Goal: Information Seeking & Learning: Learn about a topic

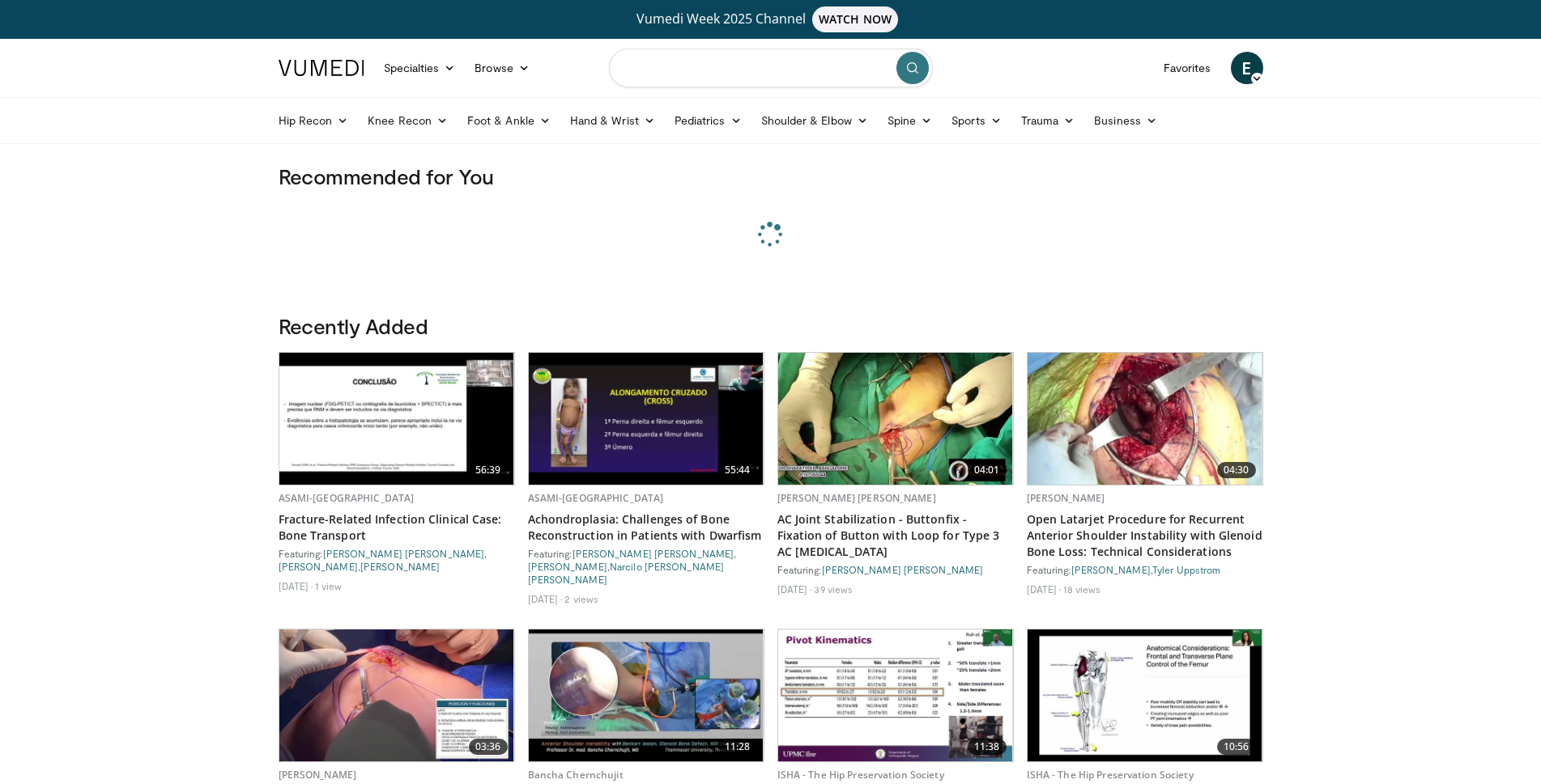
click at [659, 64] on input "Search topics, interventions" at bounding box center [770, 67] width 324 height 39
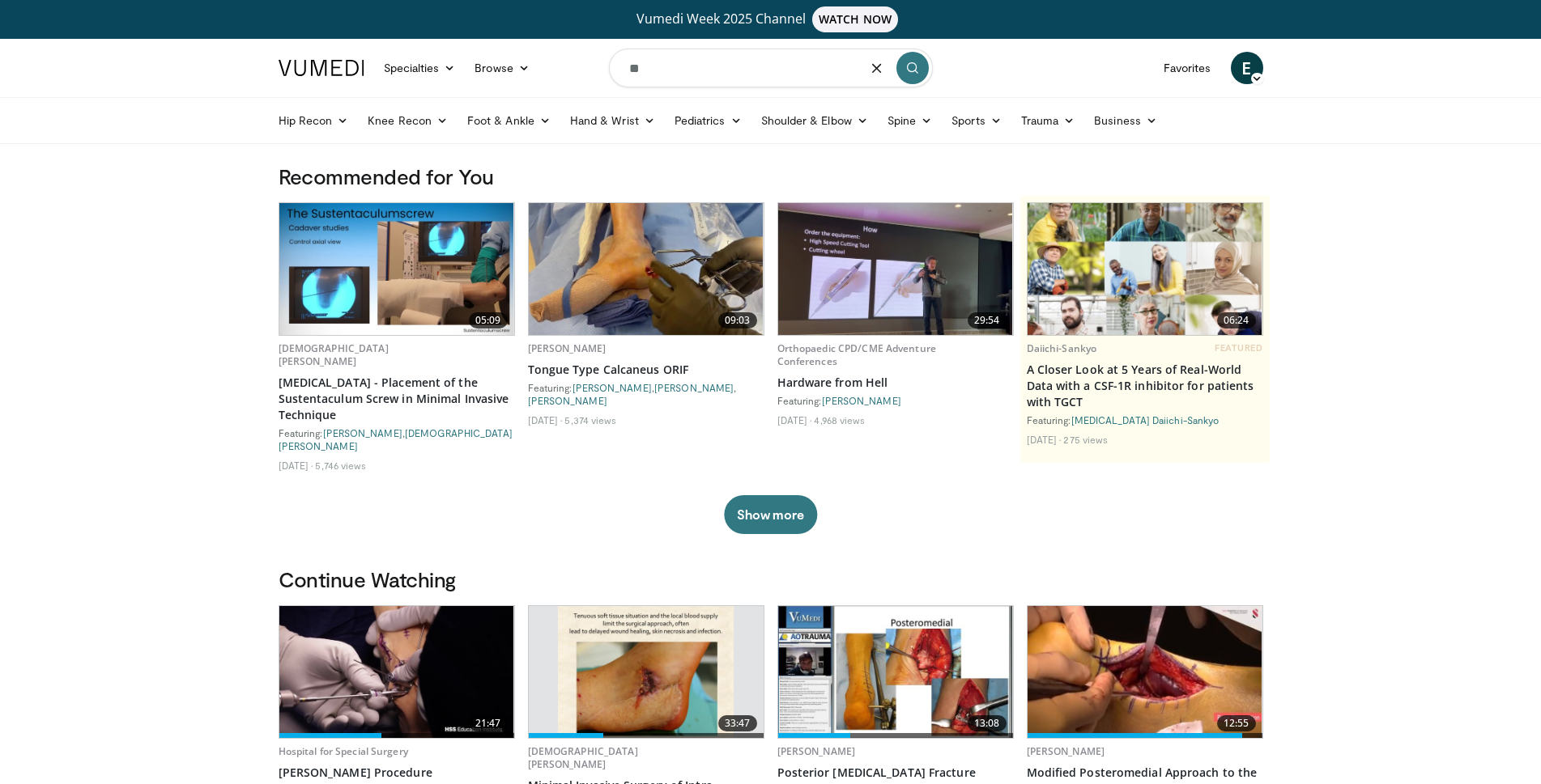
type input "*"
type input "**********"
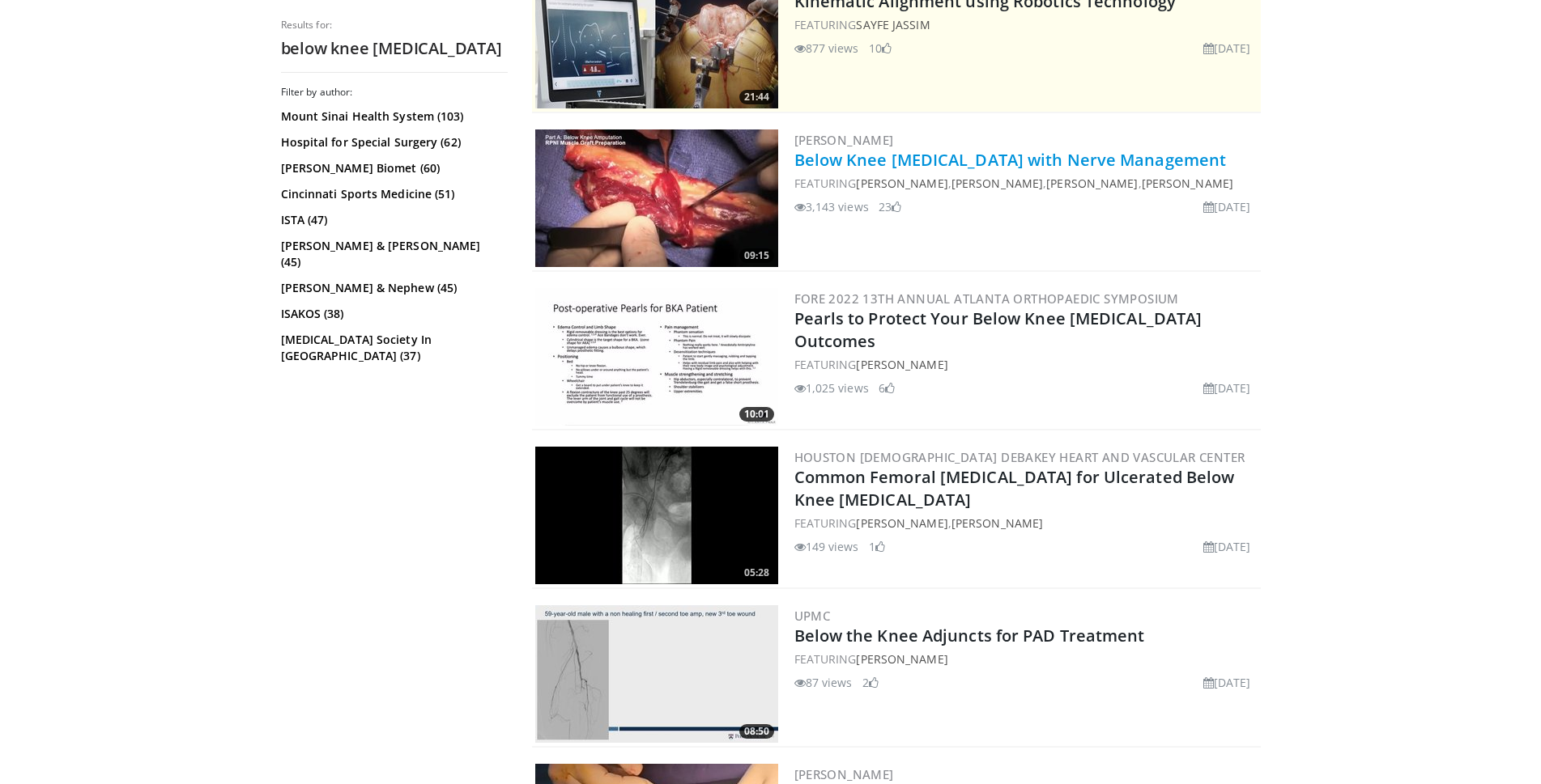
scroll to position [405, 0]
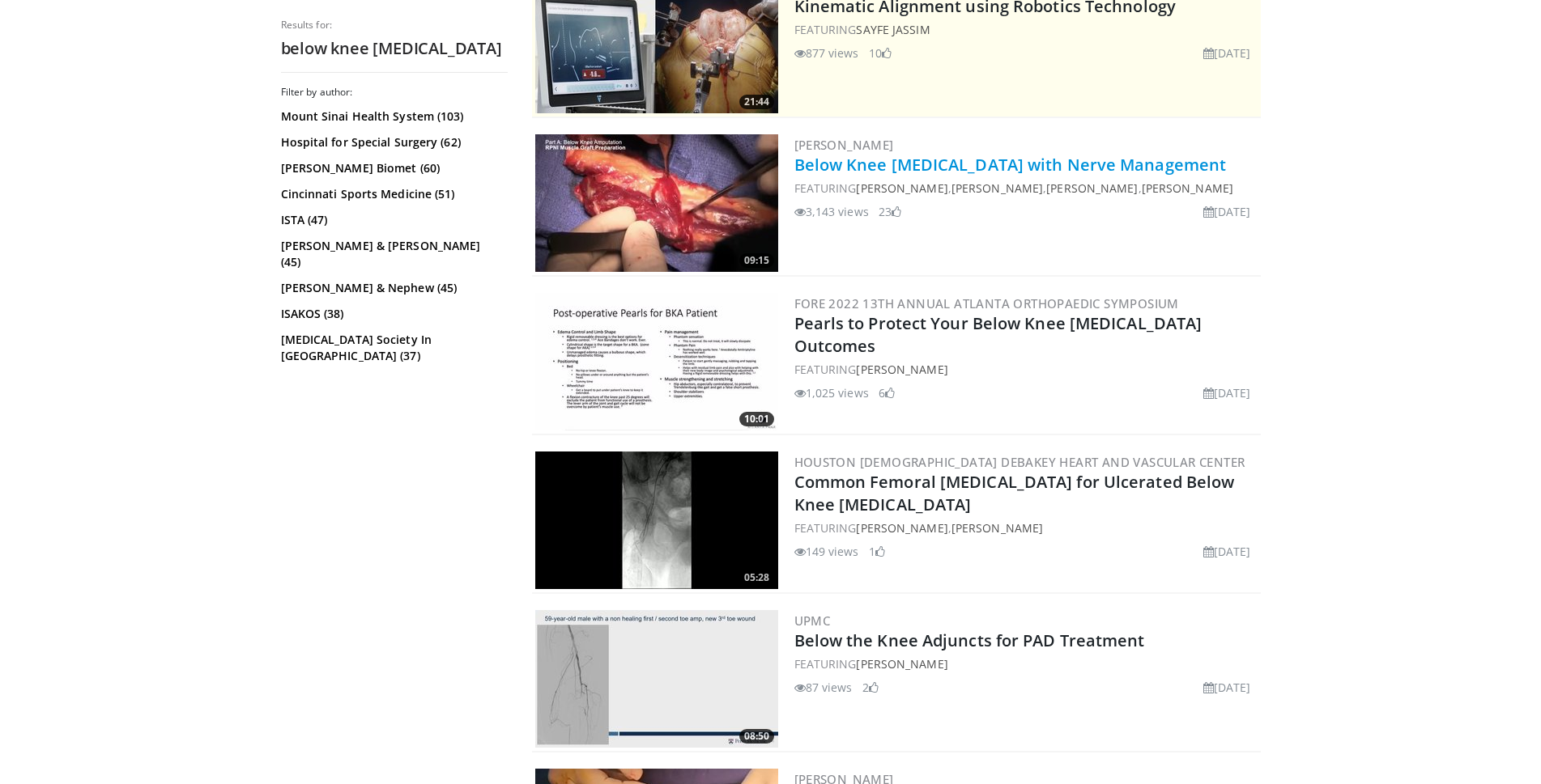
click at [840, 170] on link "Below Knee Amputation with Nerve Management" at bounding box center [1010, 165] width 432 height 22
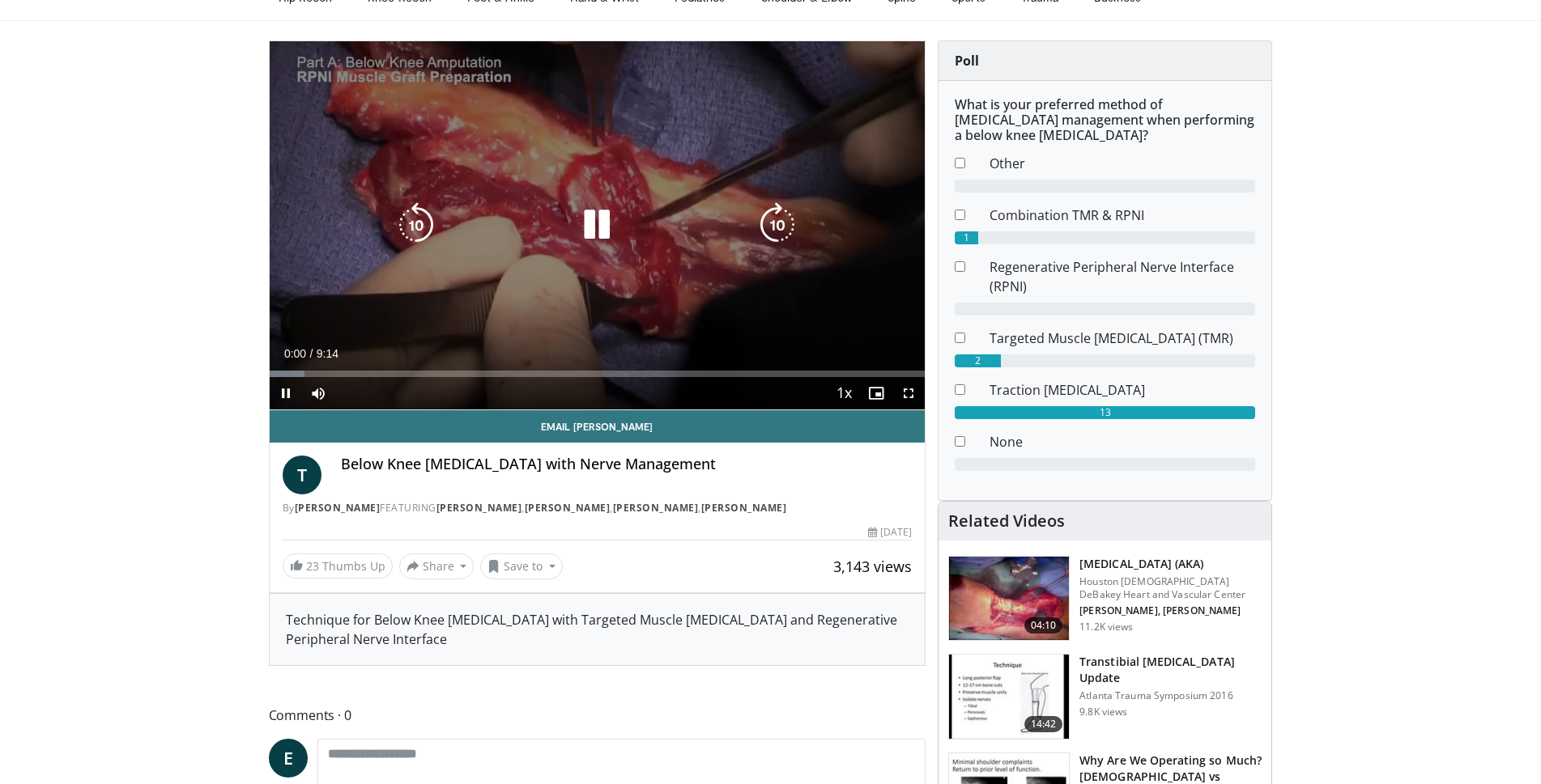
scroll to position [162, 0]
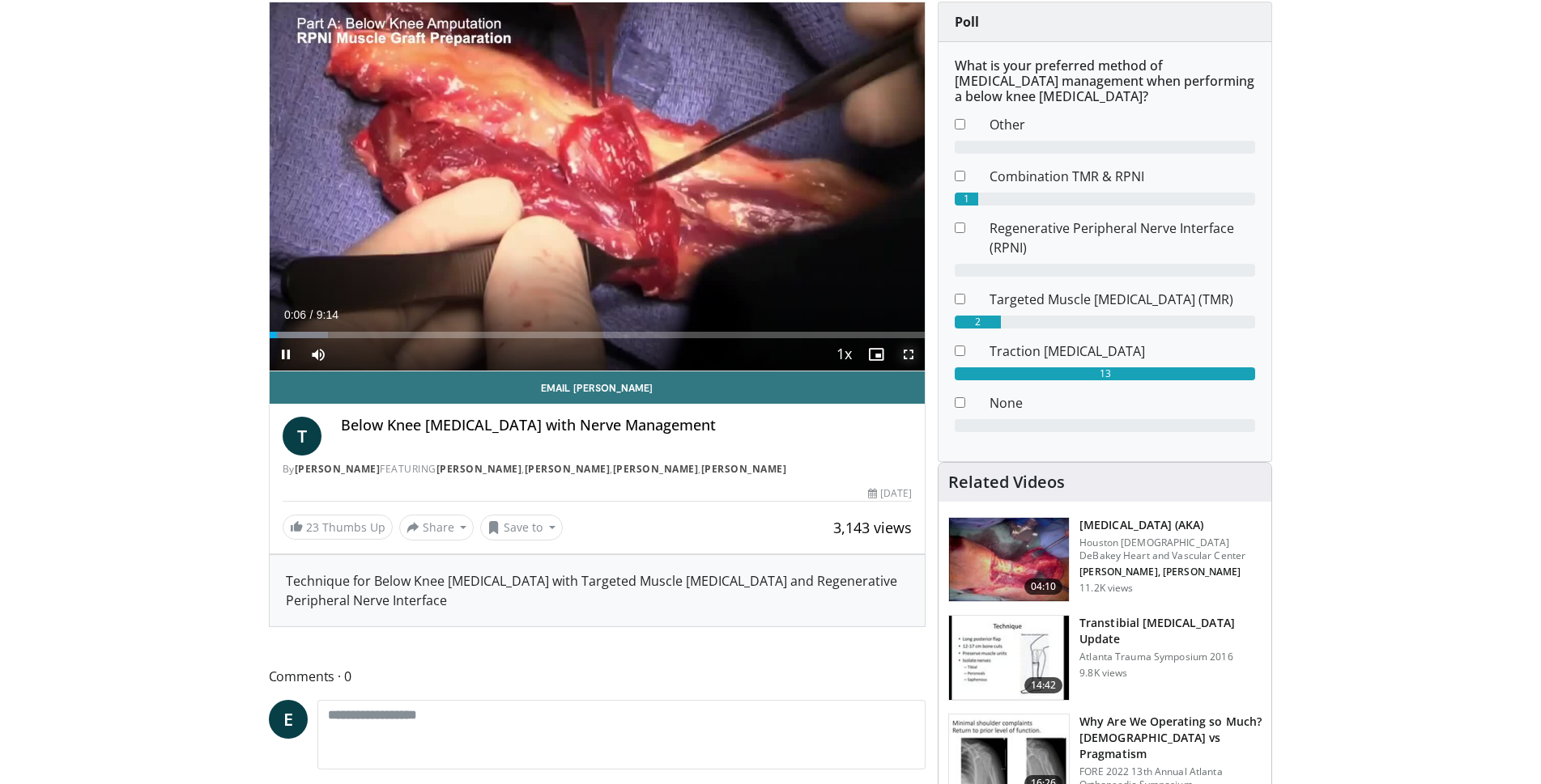
click at [917, 358] on span "Video Player" at bounding box center [908, 354] width 32 height 32
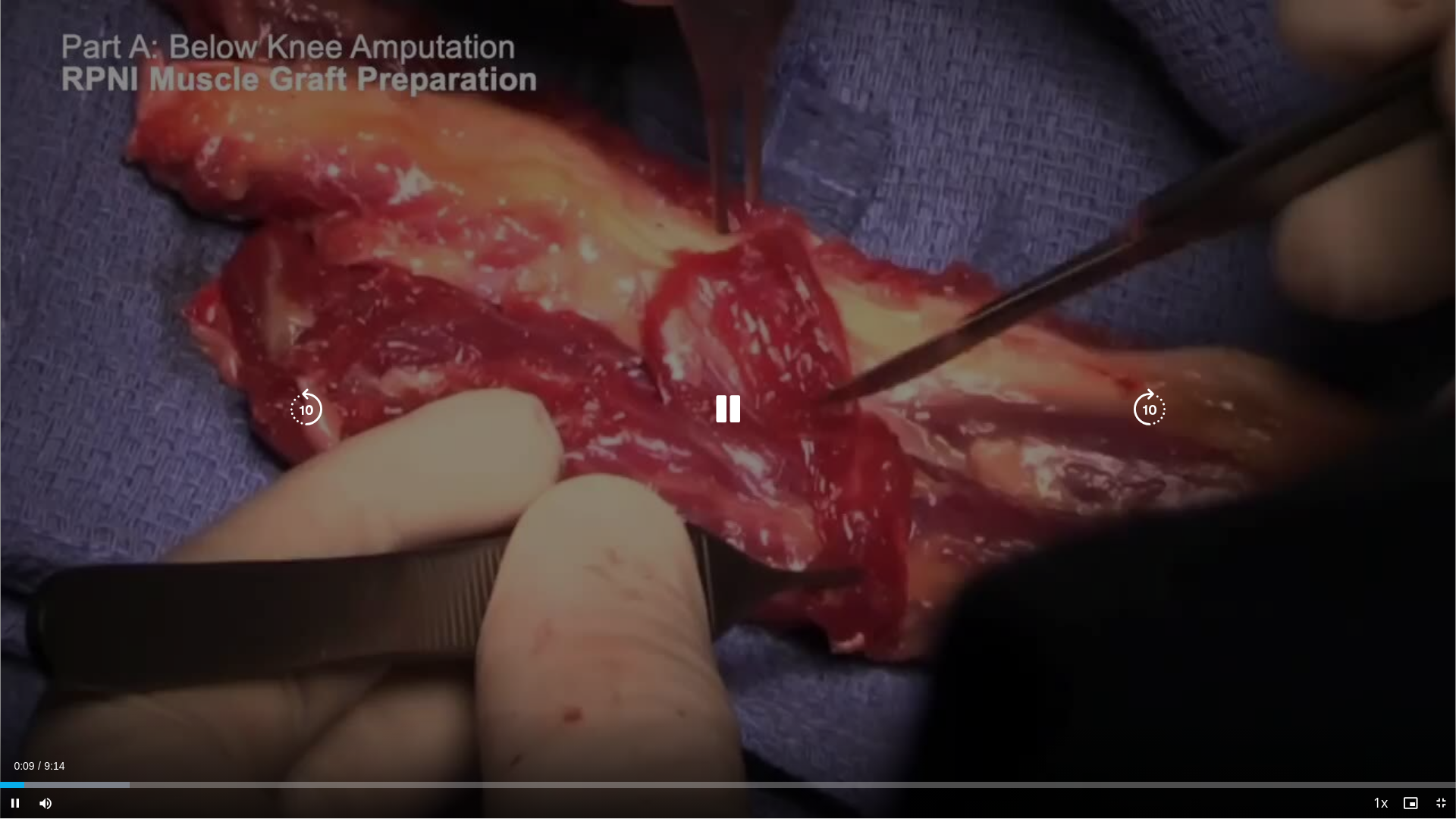
click at [1142, 400] on icon "Video Player" at bounding box center [1149, 410] width 42 height 42
click at [1140, 411] on icon "Video Player" at bounding box center [1149, 410] width 42 height 42
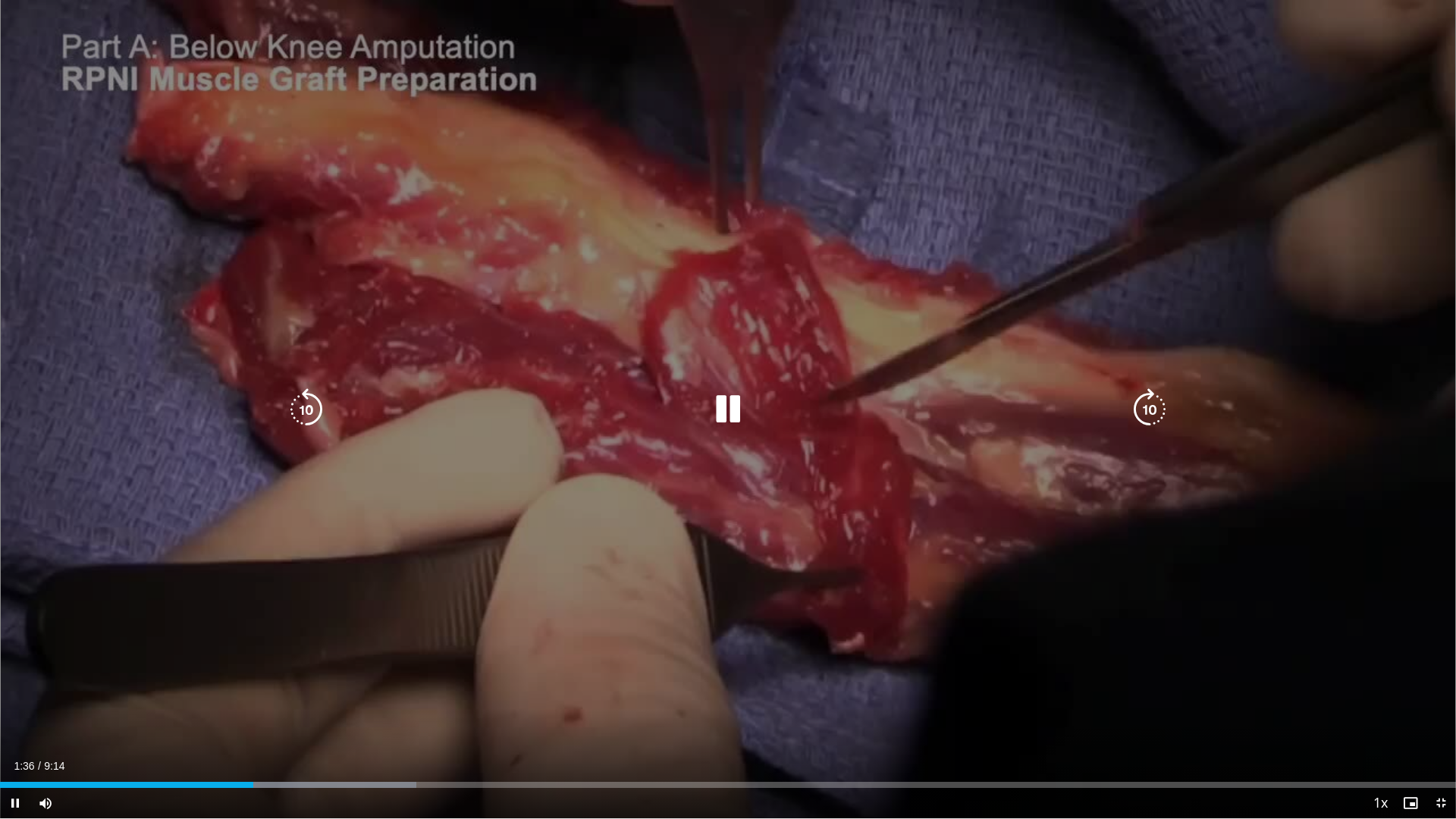
click at [1158, 415] on icon "Video Player" at bounding box center [1149, 410] width 42 height 42
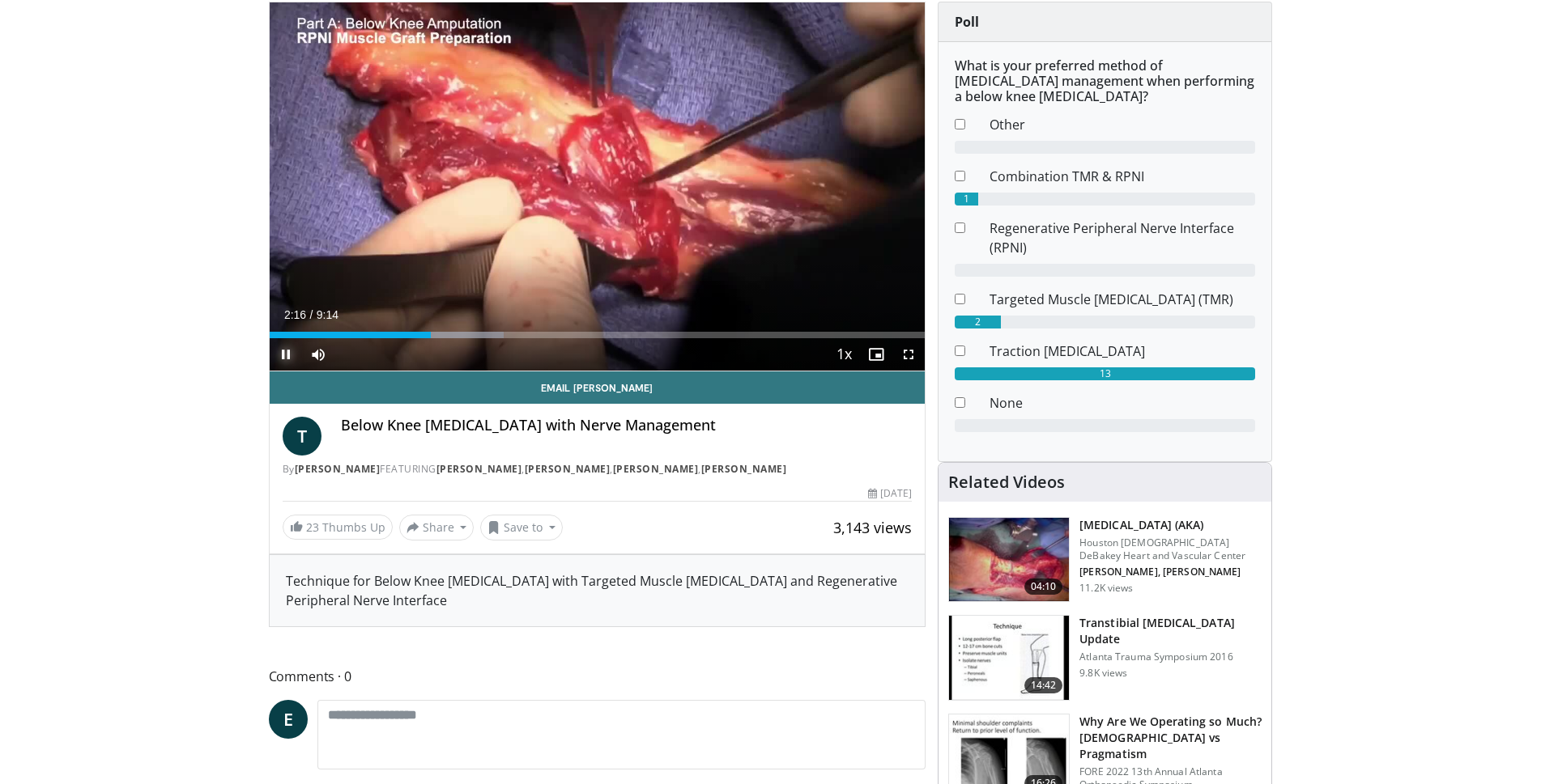
click at [286, 350] on span "Video Player" at bounding box center [286, 354] width 32 height 32
click at [418, 338] on div "Current Time 2:16 / Duration 9:14 Play Skip Backward Skip Forward Mute 100% Loa…" at bounding box center [598, 354] width 656 height 32
click at [424, 336] on div "Progress Bar" at bounding box center [425, 335] width 2 height 7
click at [415, 336] on div "Progress Bar" at bounding box center [416, 335] width 2 height 7
click at [288, 355] on span "Video Player" at bounding box center [286, 354] width 32 height 32
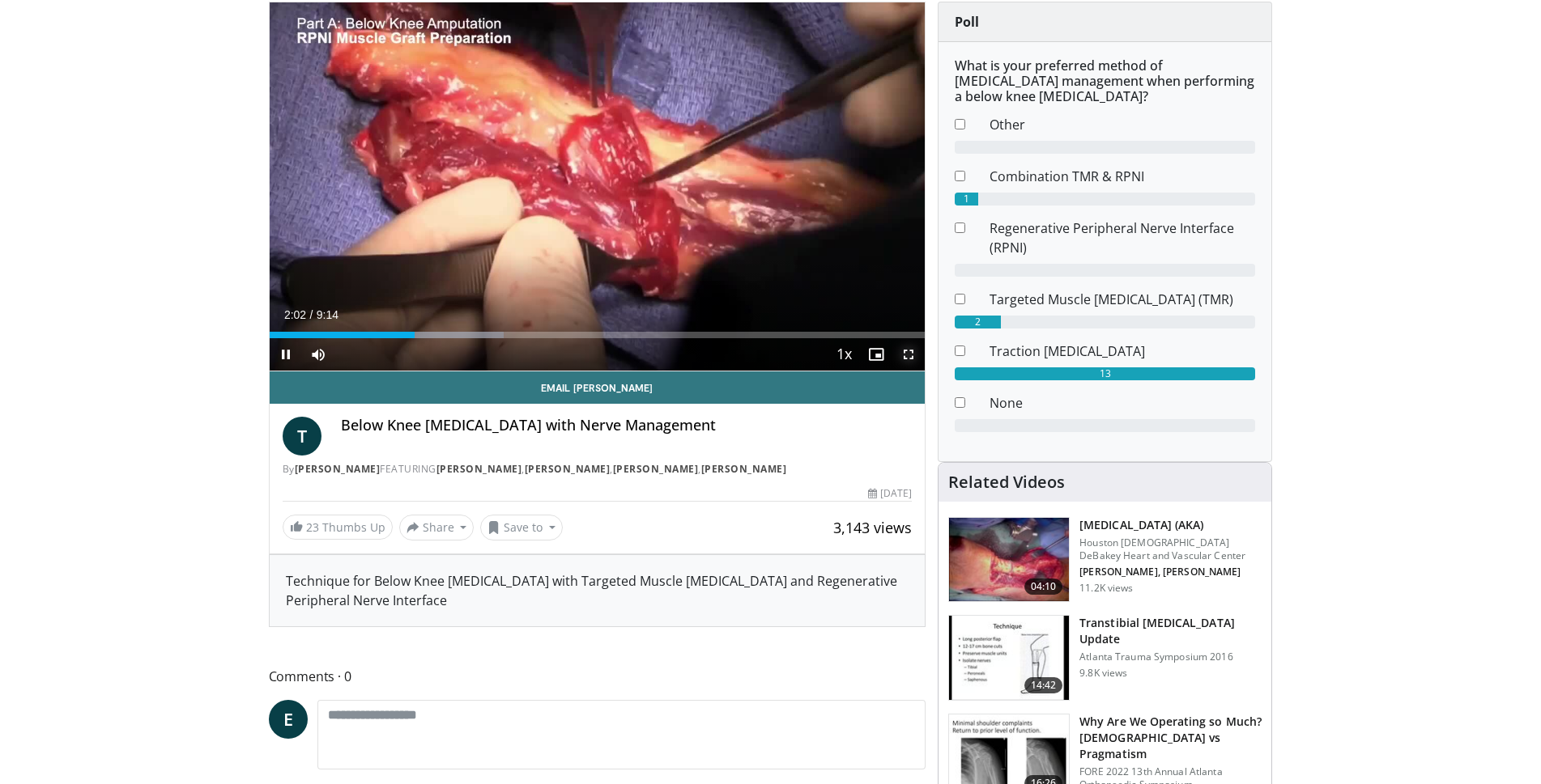
click at [902, 348] on span "Video Player" at bounding box center [908, 354] width 32 height 32
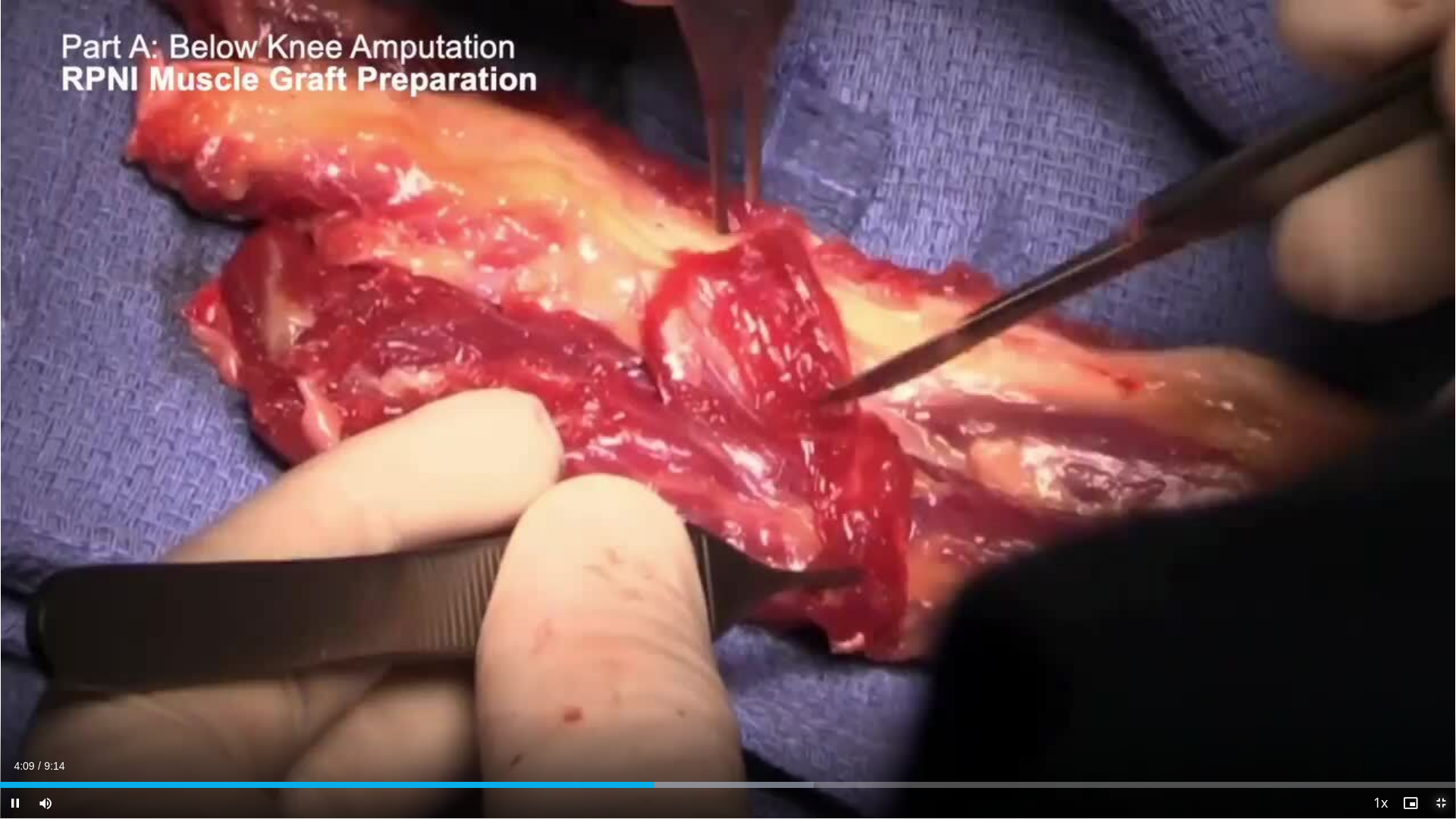
click at [1436, 734] on span "Video Player" at bounding box center [1440, 803] width 30 height 30
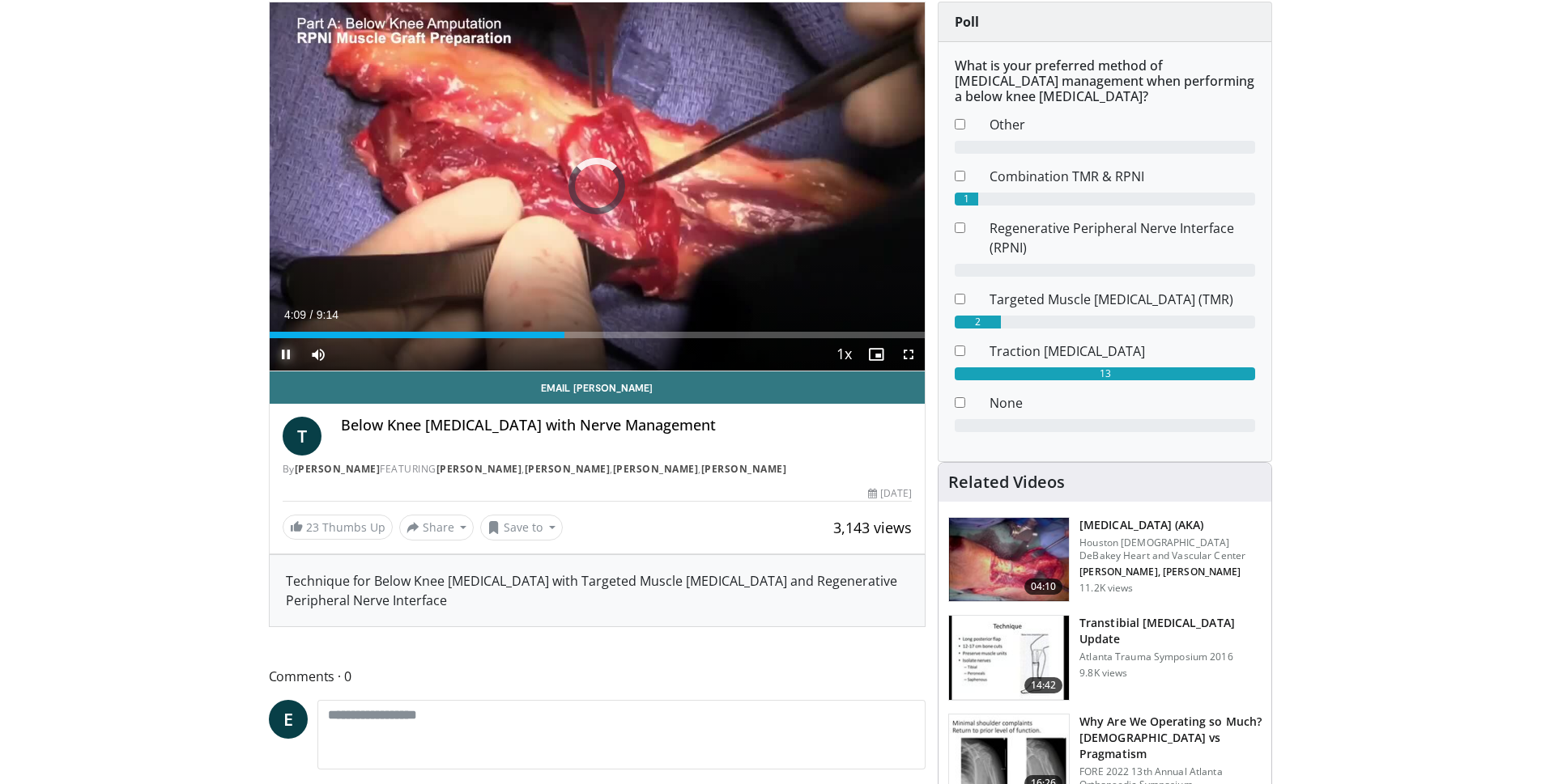
click at [291, 354] on span "Video Player" at bounding box center [286, 354] width 32 height 32
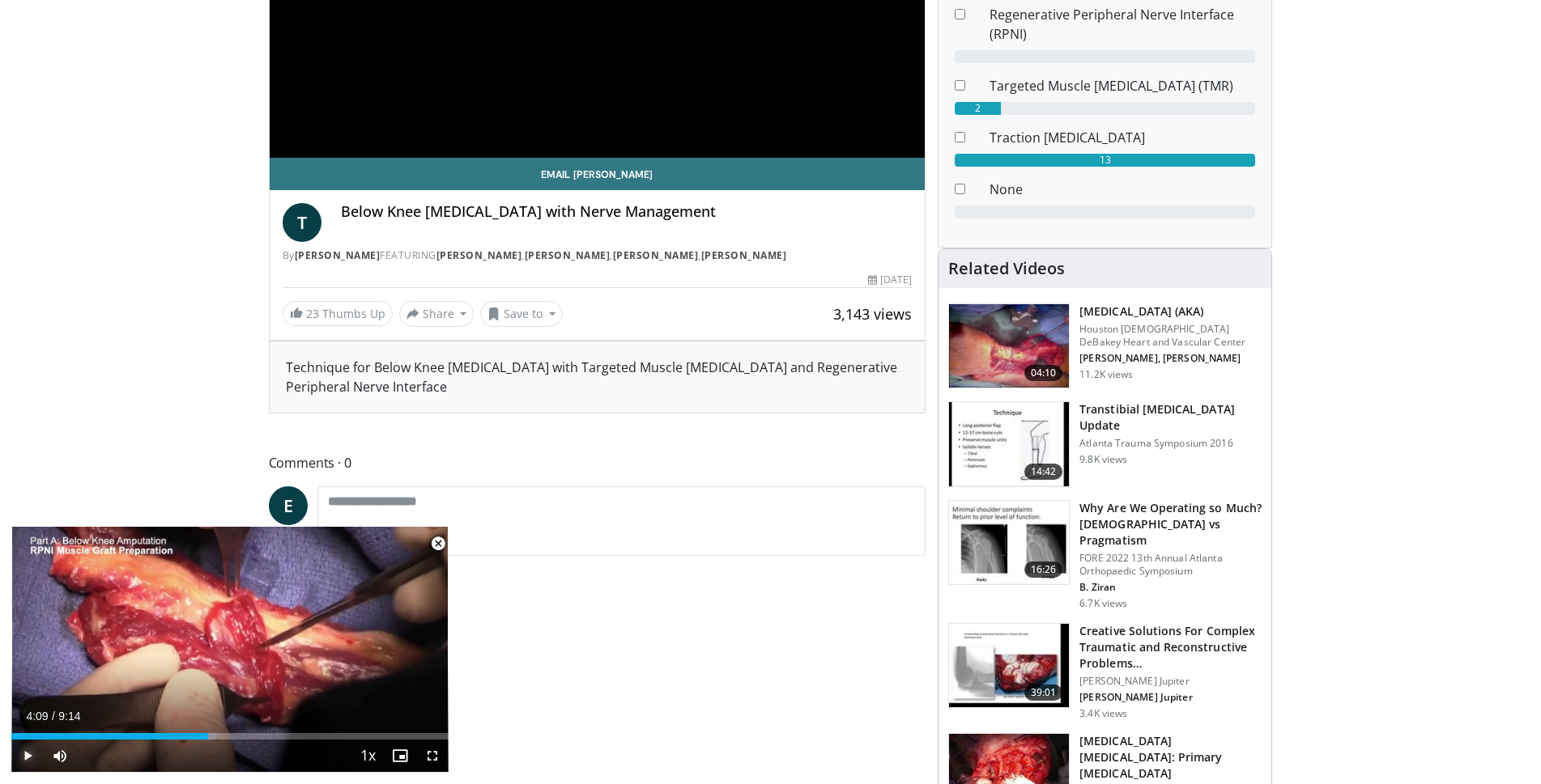
scroll to position [405, 0]
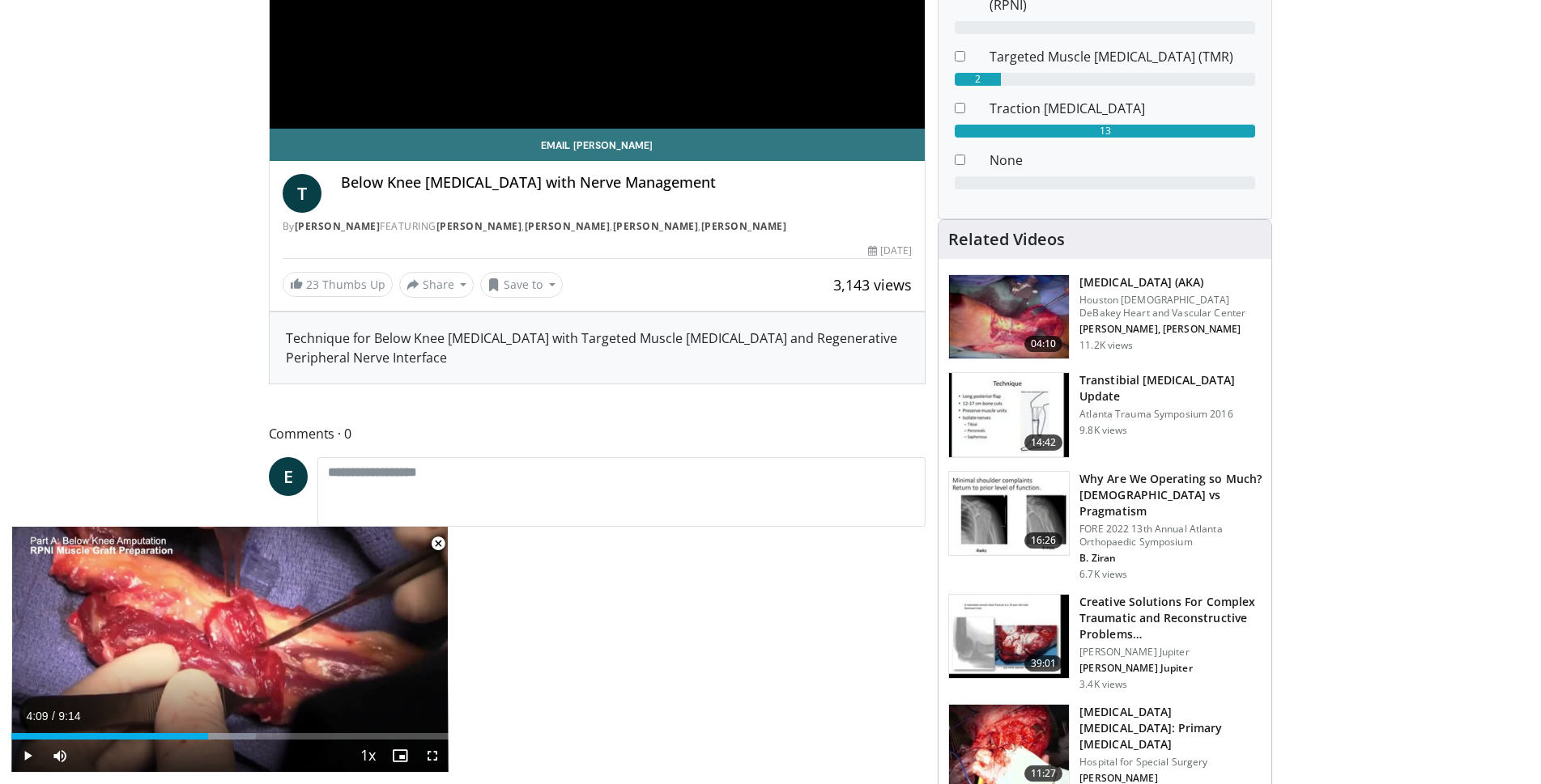
click at [1111, 378] on h3 "Transtibial Amputation Update" at bounding box center [1170, 387] width 182 height 32
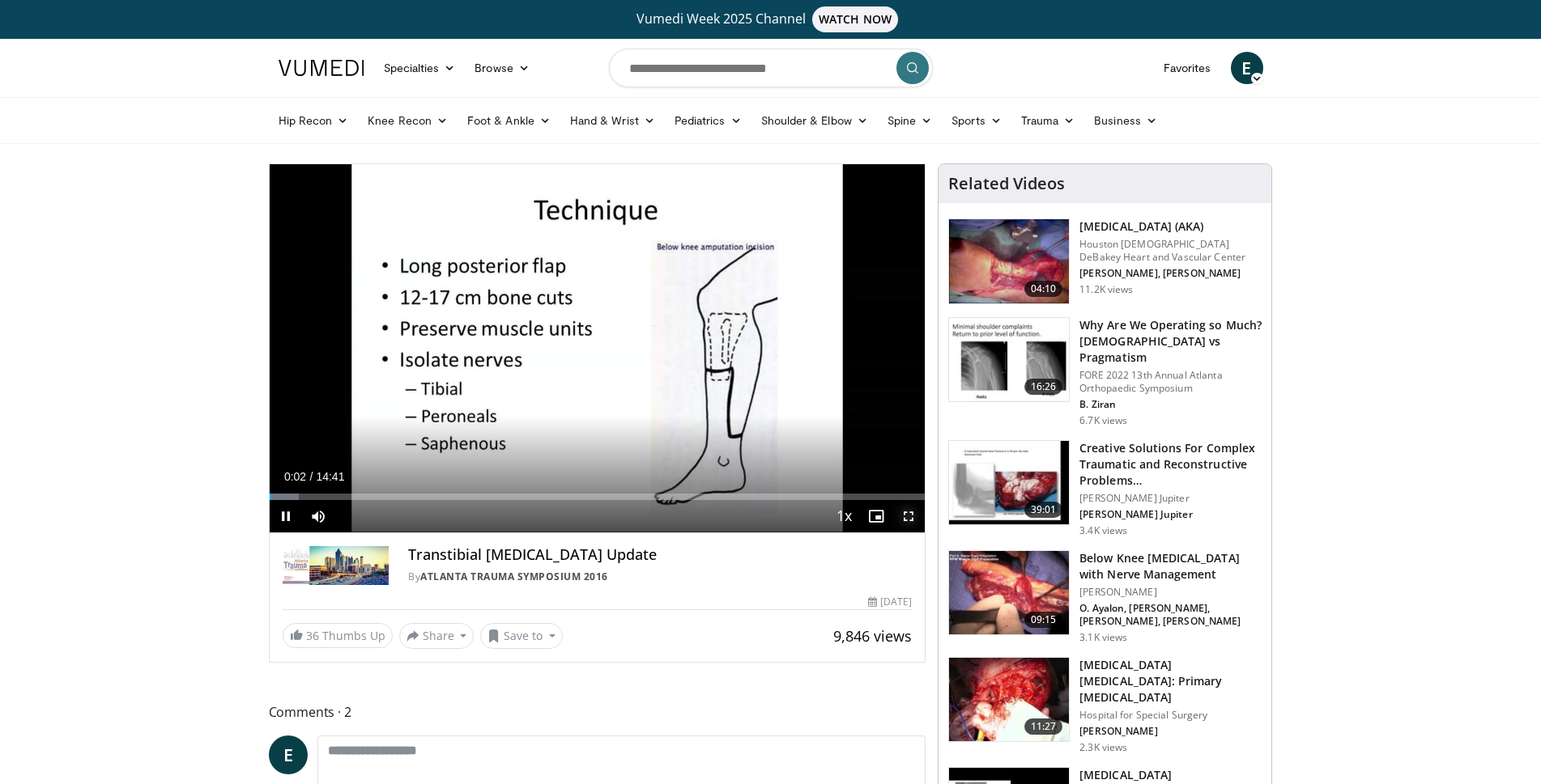
click at [909, 517] on span "Video Player" at bounding box center [908, 516] width 32 height 32
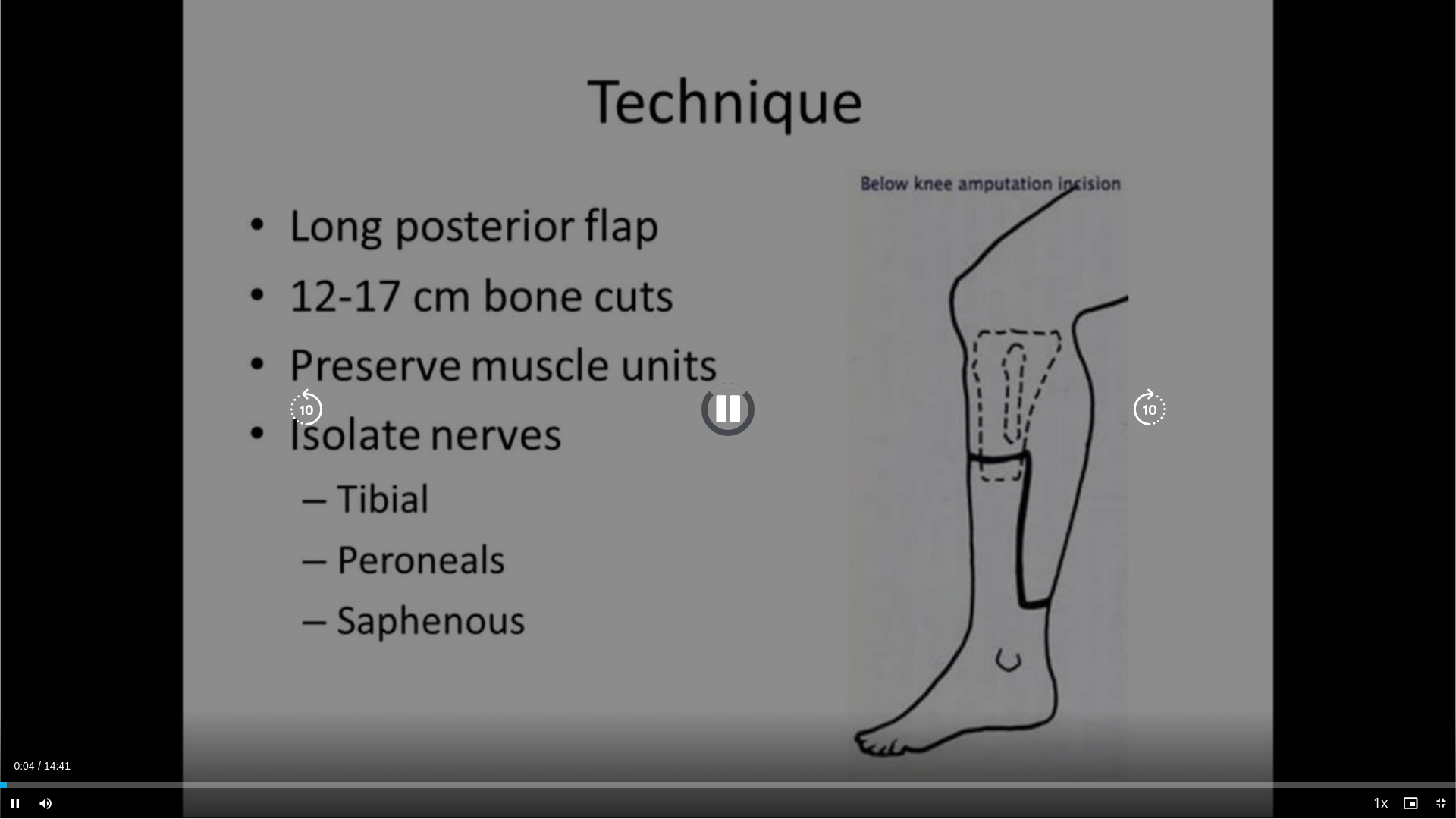
click at [1150, 404] on icon "Video Player" at bounding box center [1149, 410] width 42 height 42
click at [1149, 405] on icon "Video Player" at bounding box center [1149, 410] width 42 height 42
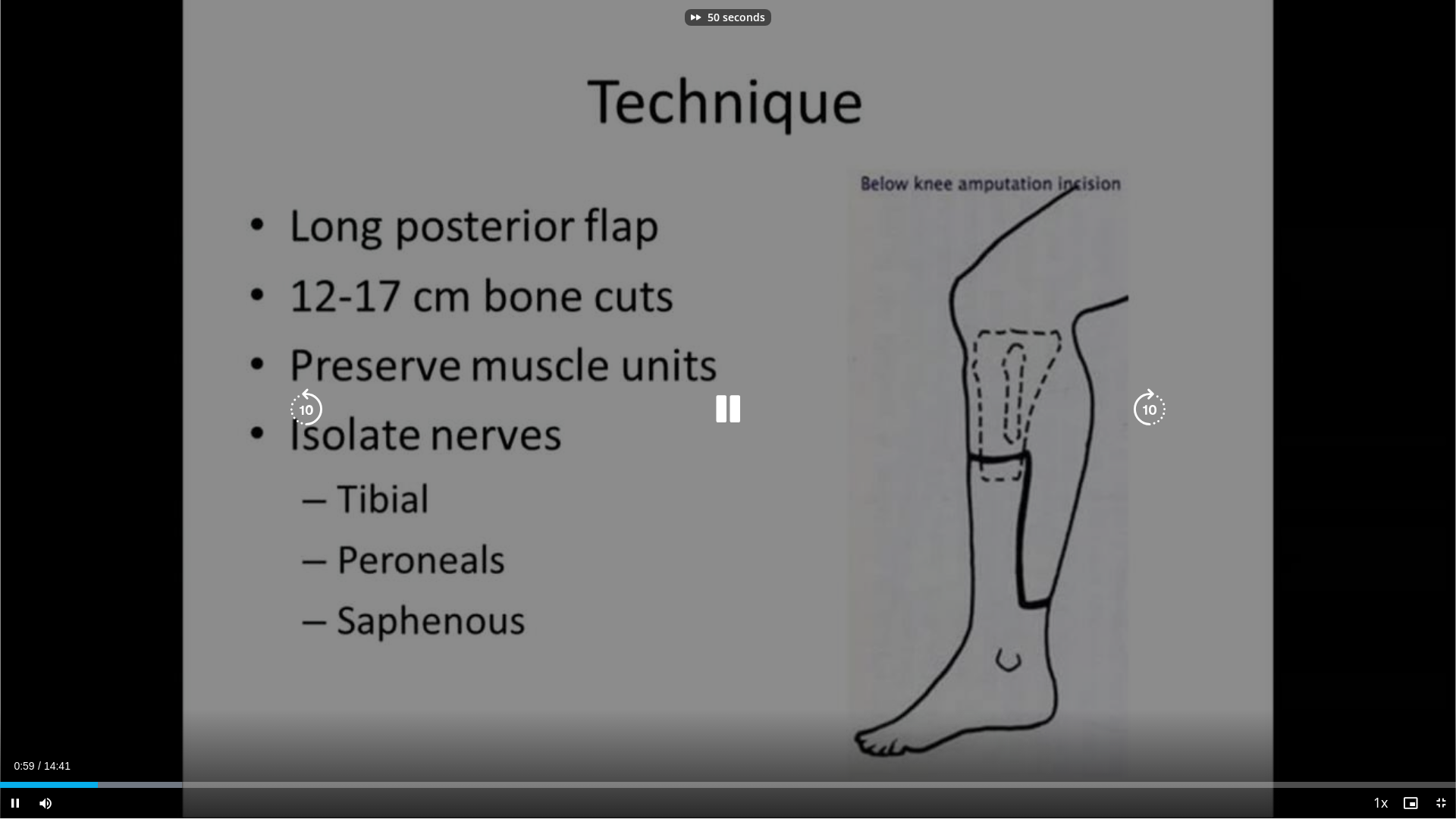
click at [1149, 405] on icon "Video Player" at bounding box center [1149, 410] width 42 height 42
click at [1146, 405] on icon "Video Player" at bounding box center [1149, 410] width 42 height 42
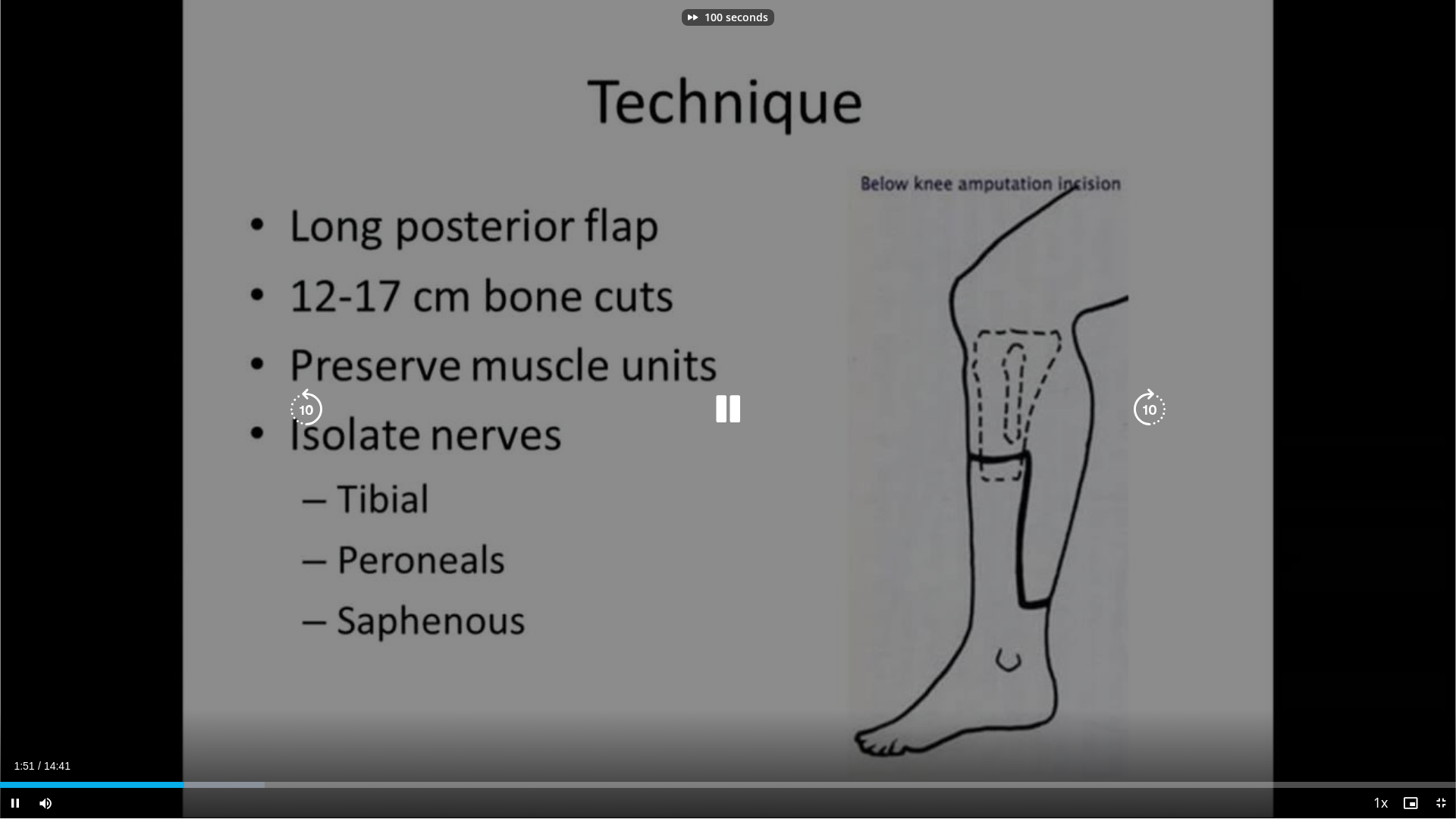
click at [1146, 405] on icon "Video Player" at bounding box center [1149, 410] width 42 height 42
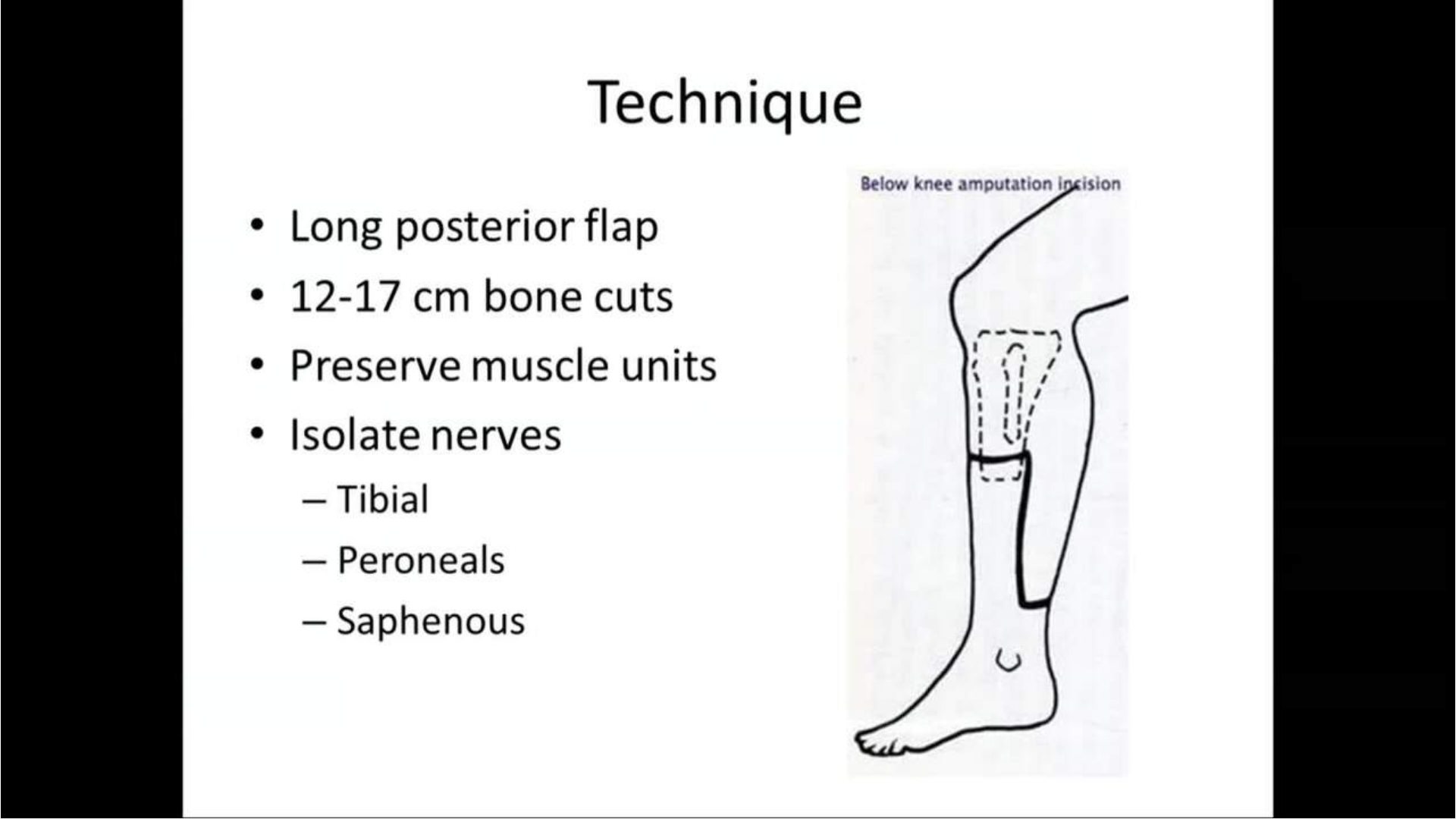
click at [1146, 405] on div "20 seconds Tap to unmute" at bounding box center [728, 409] width 1456 height 818
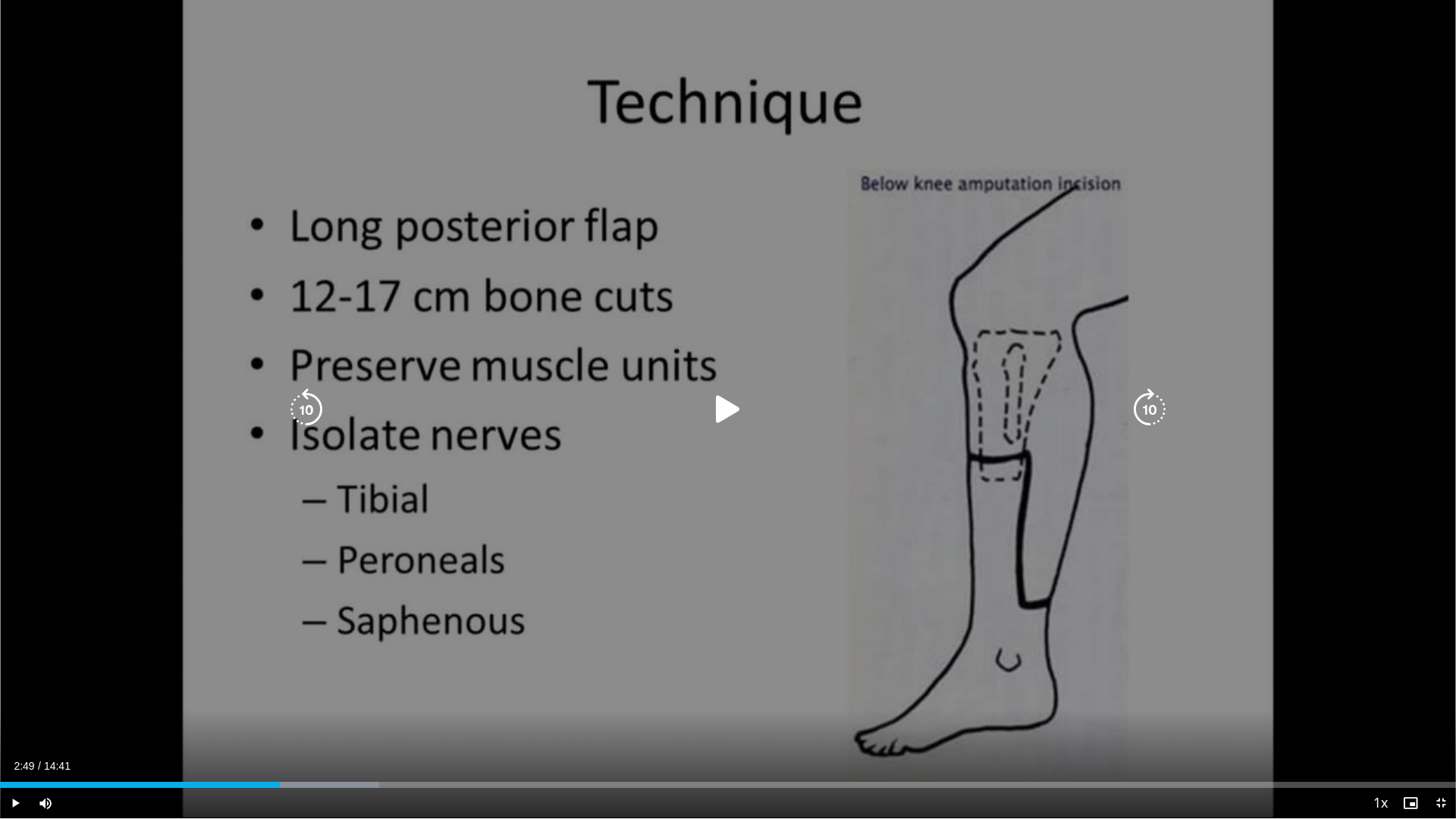
click at [1130, 416] on icon "Video Player" at bounding box center [1149, 410] width 42 height 42
click at [740, 410] on icon "Video Player" at bounding box center [728, 410] width 42 height 42
click at [1145, 403] on icon "Video Player" at bounding box center [1149, 410] width 42 height 42
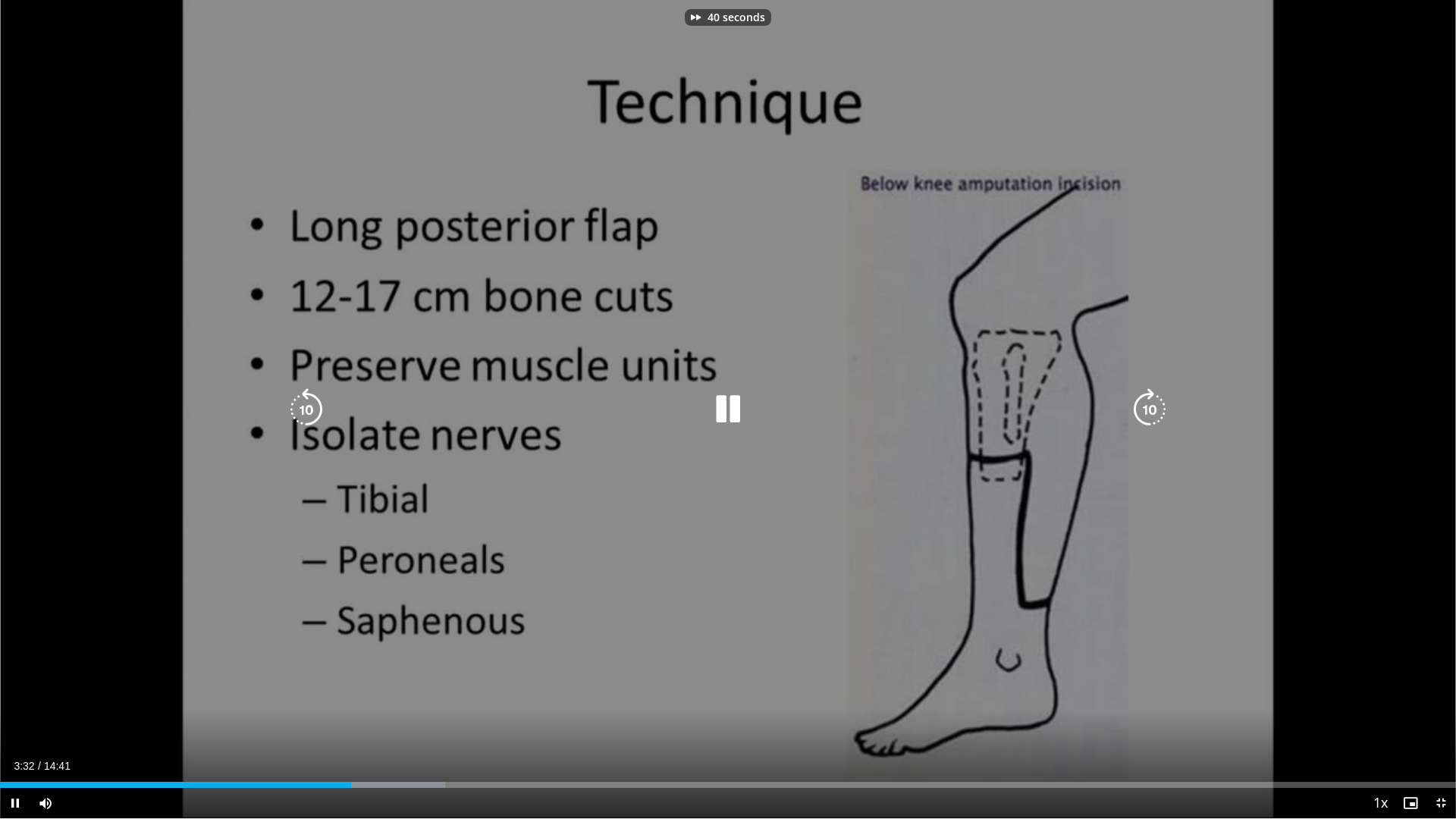
click at [1145, 403] on icon "Video Player" at bounding box center [1149, 410] width 42 height 42
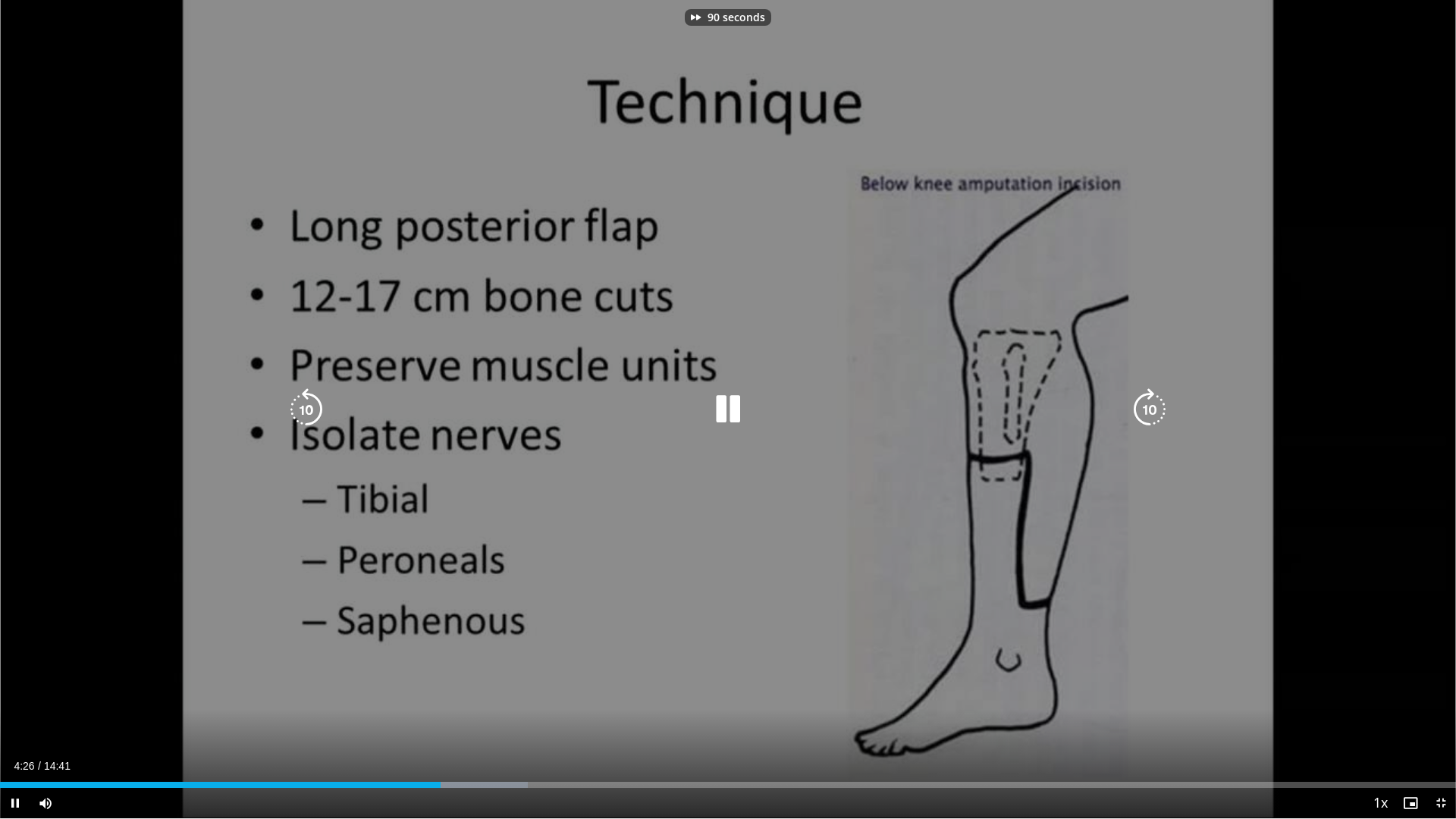
click at [1145, 403] on icon "Video Player" at bounding box center [1149, 410] width 42 height 42
click at [1145, 403] on icon "Video Player" at bounding box center [1149, 410] width 42 height 42
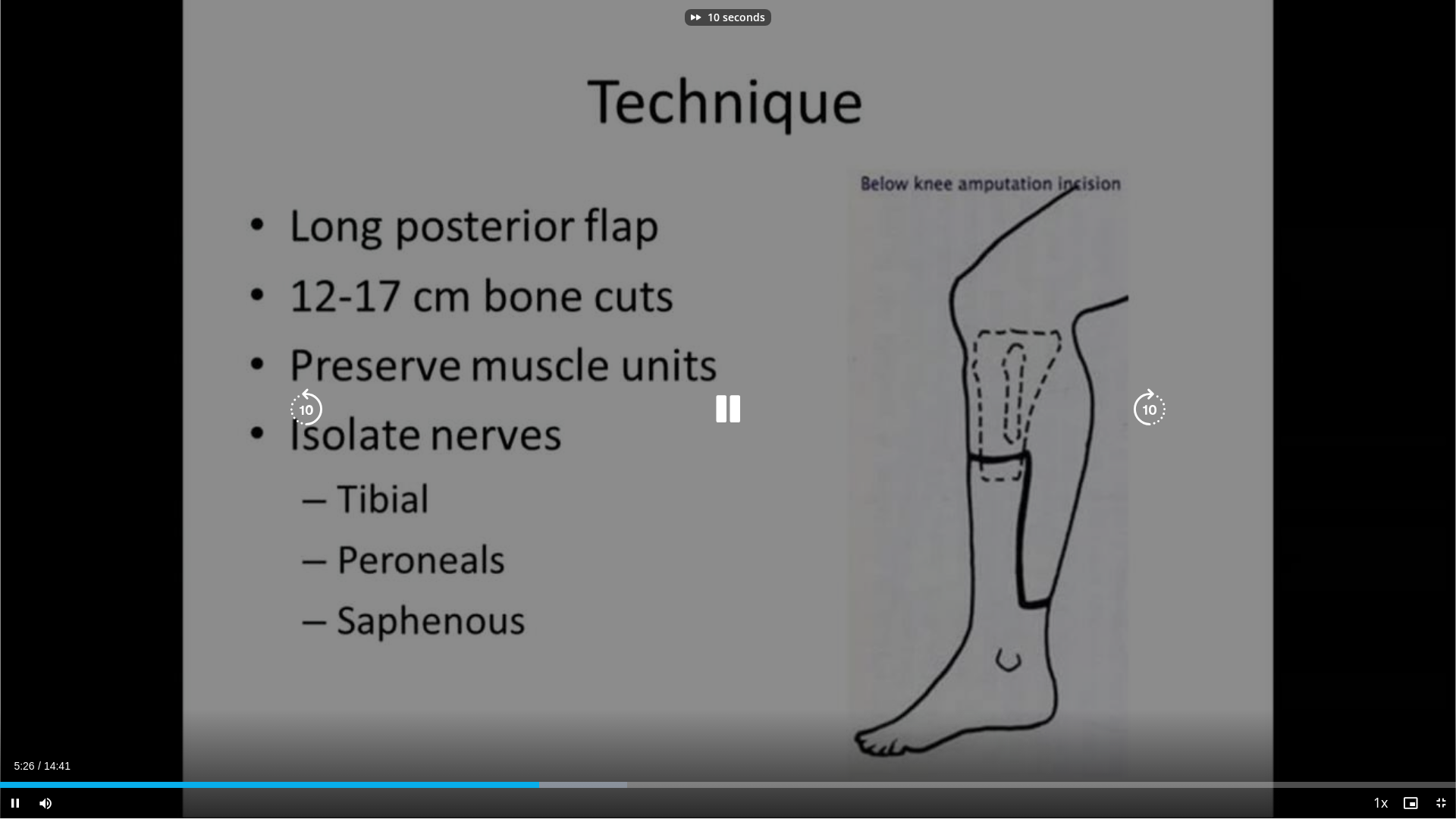
click at [1145, 403] on icon "Video Player" at bounding box center [1149, 410] width 42 height 42
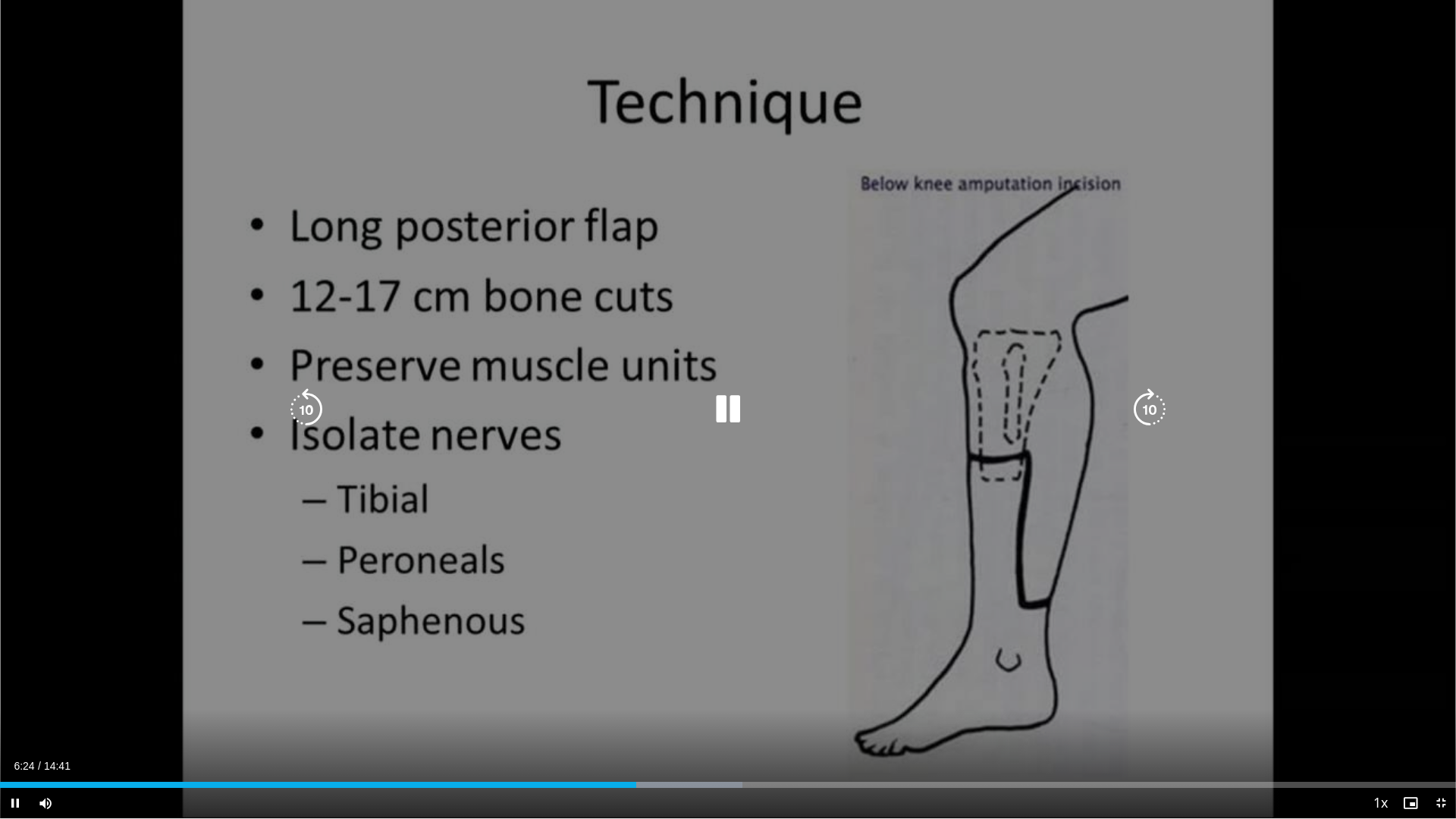
click at [720, 416] on icon "Video Player" at bounding box center [728, 410] width 42 height 42
click at [720, 413] on icon "Video Player" at bounding box center [728, 410] width 42 height 42
click at [1161, 400] on icon "Video Player" at bounding box center [1149, 410] width 42 height 42
click at [1157, 404] on icon "Video Player" at bounding box center [1149, 410] width 42 height 42
click at [1148, 405] on icon "Video Player" at bounding box center [1149, 410] width 42 height 42
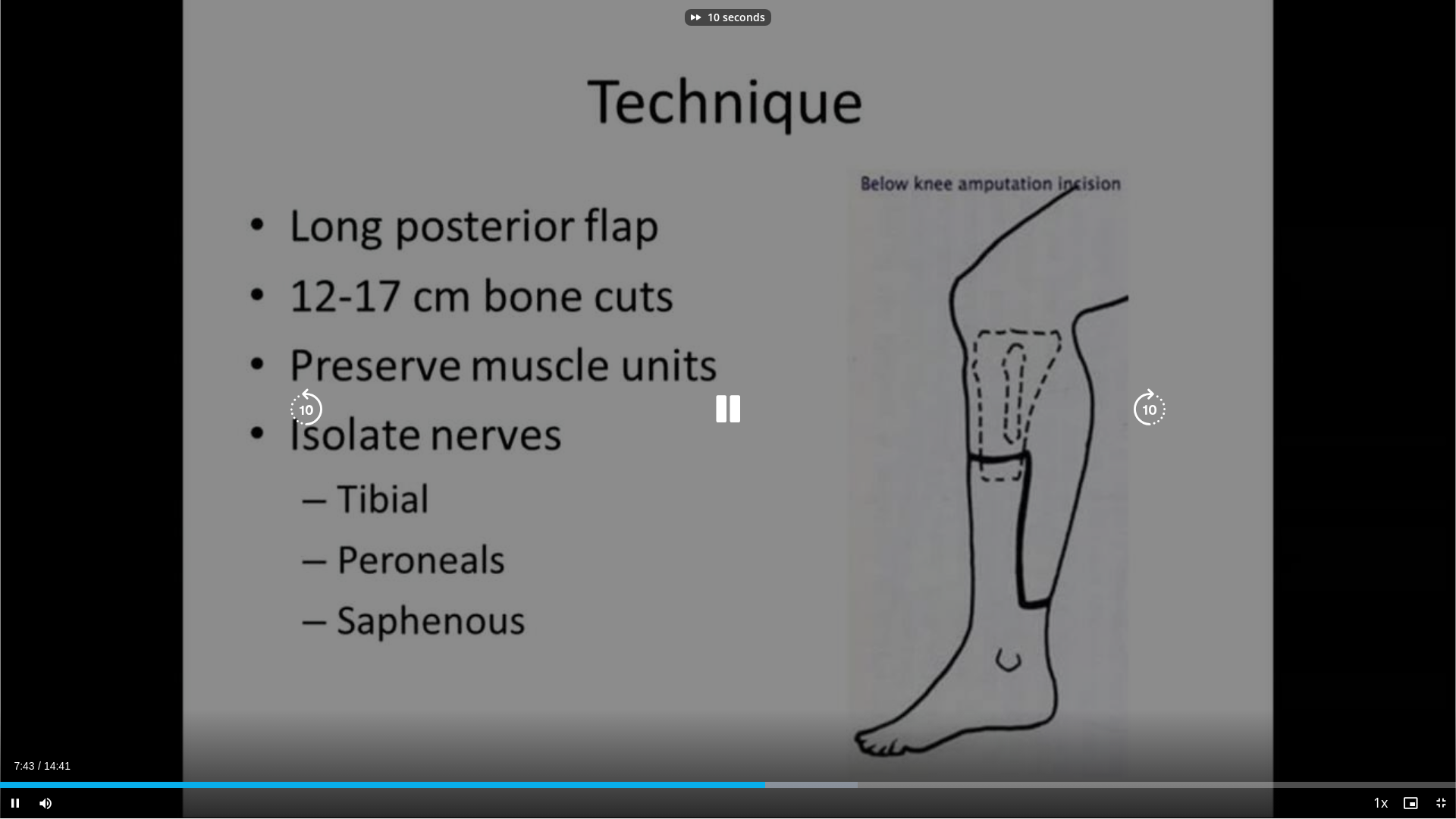
click at [1148, 405] on icon "Video Player" at bounding box center [1149, 410] width 42 height 42
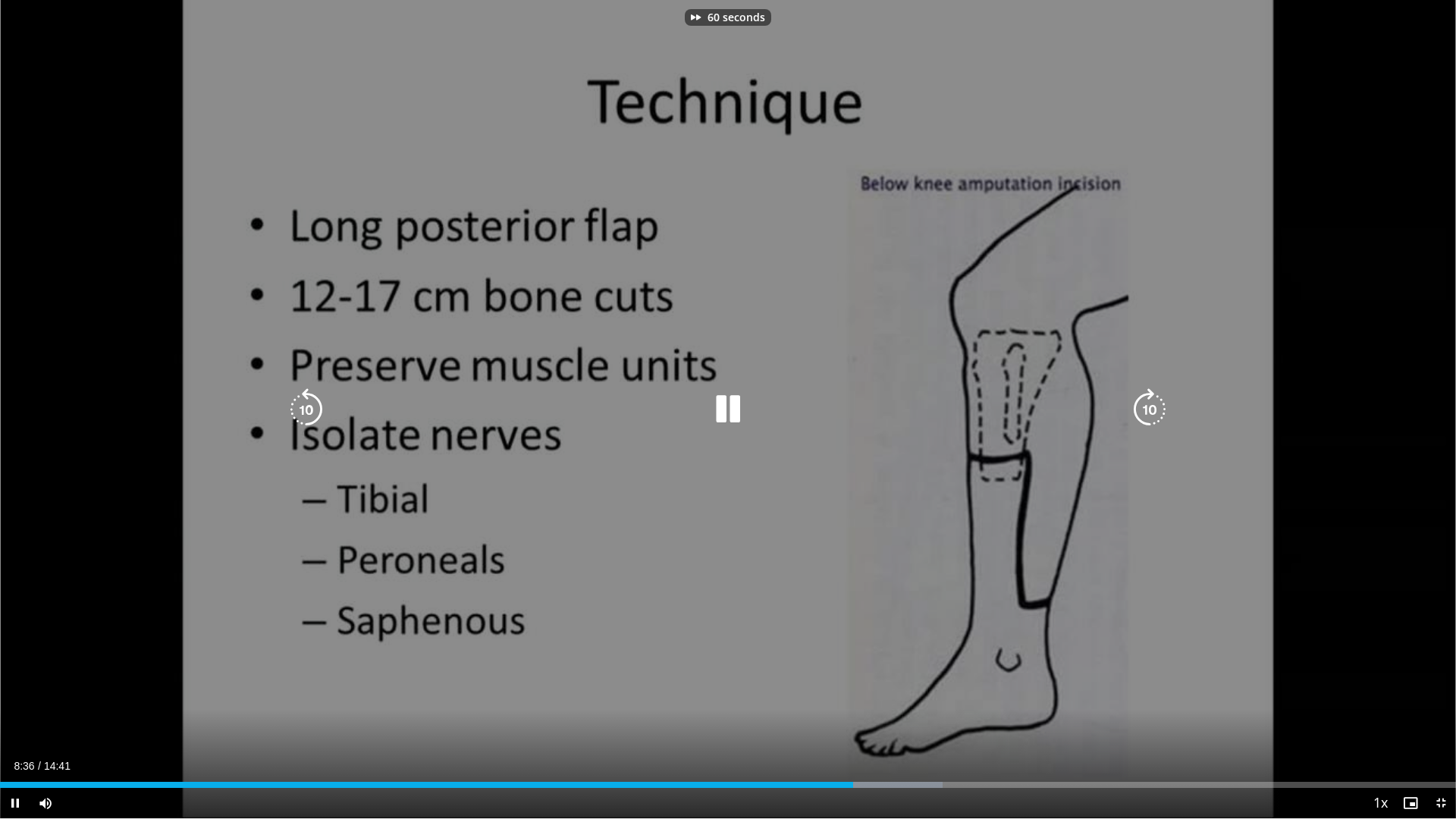
click at [1148, 405] on icon "Video Player" at bounding box center [1149, 410] width 42 height 42
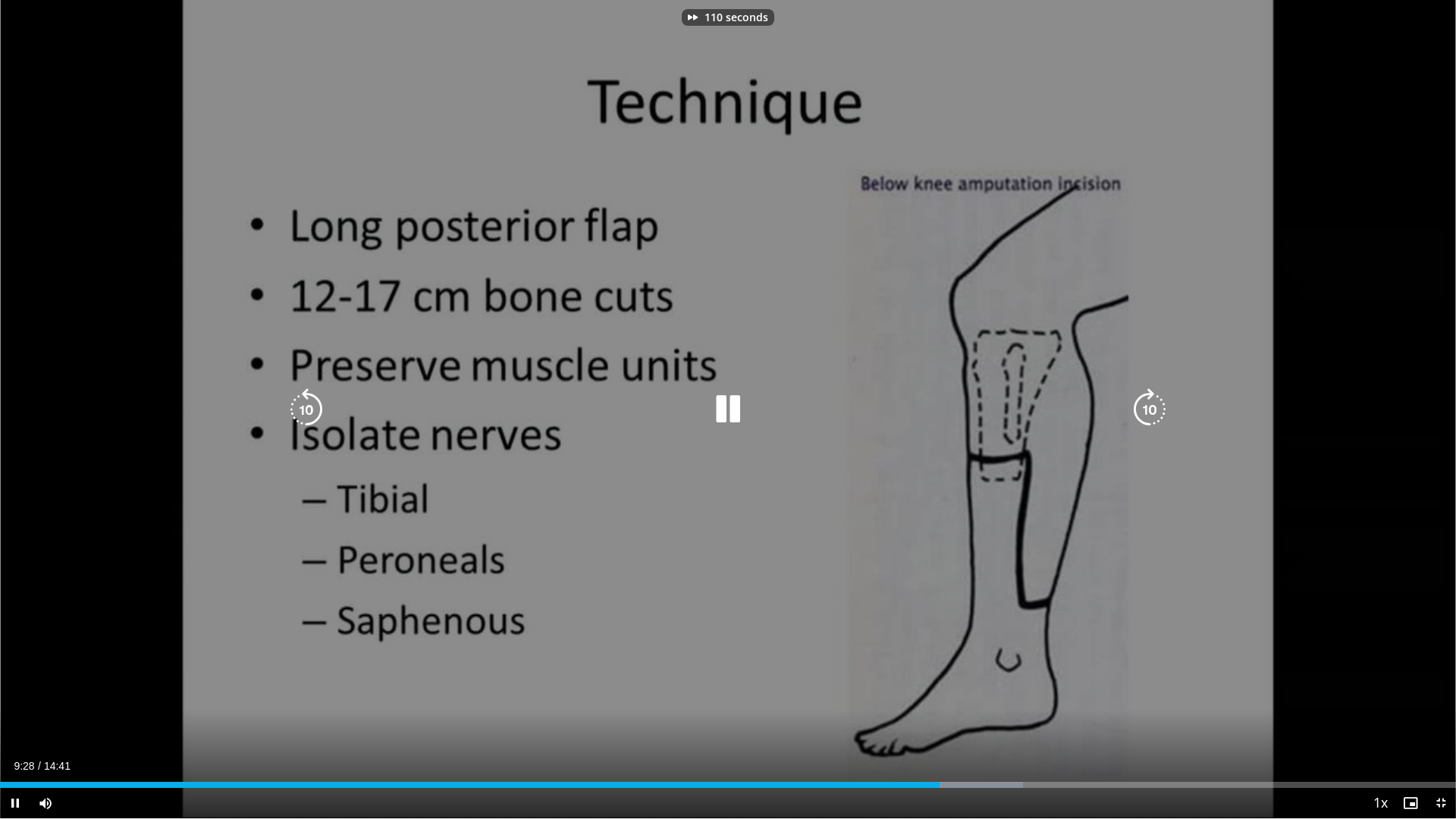
click at [1148, 405] on icon "Video Player" at bounding box center [1149, 410] width 42 height 42
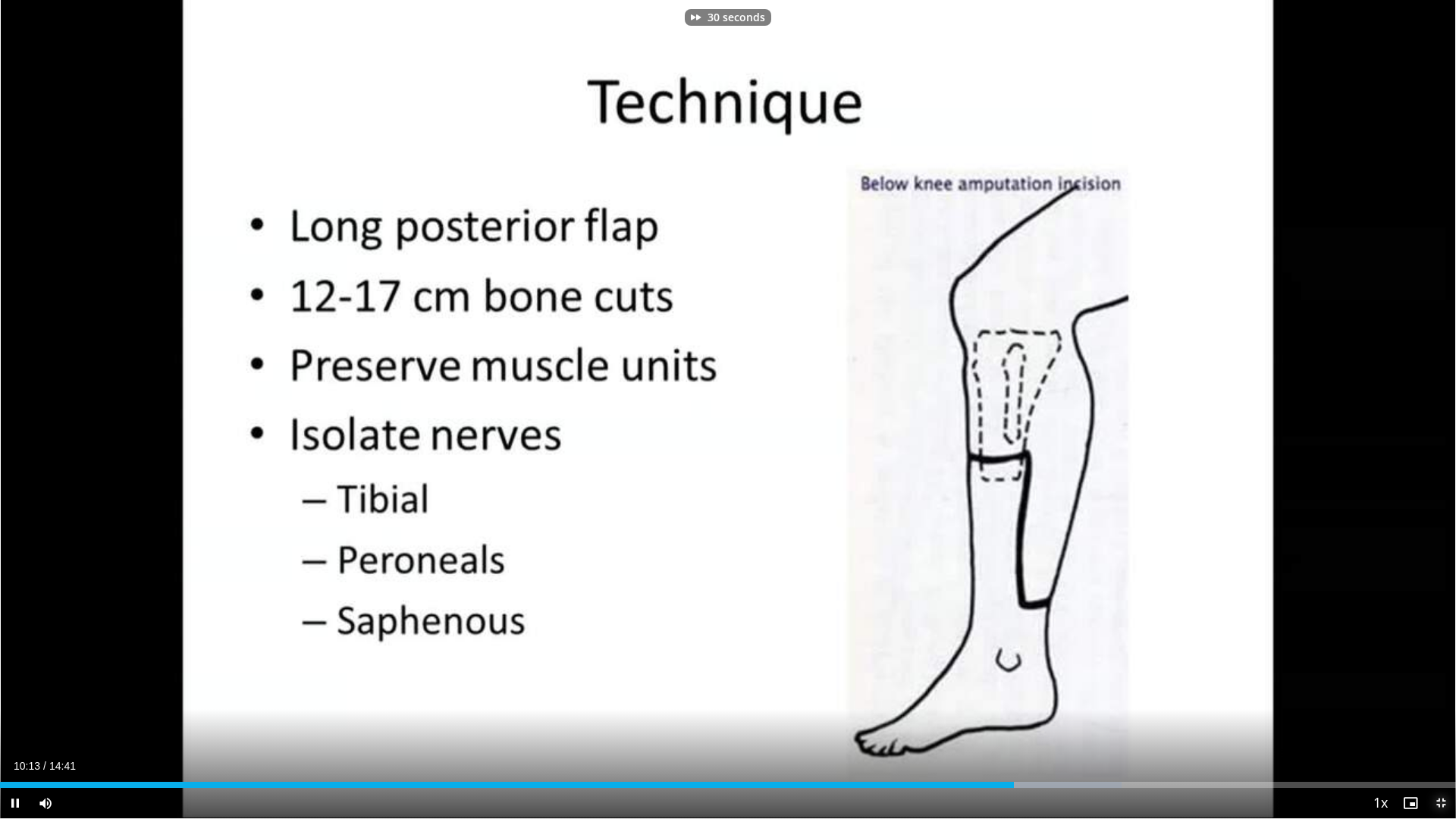
click at [1431, 734] on span "Video Player" at bounding box center [1440, 803] width 30 height 30
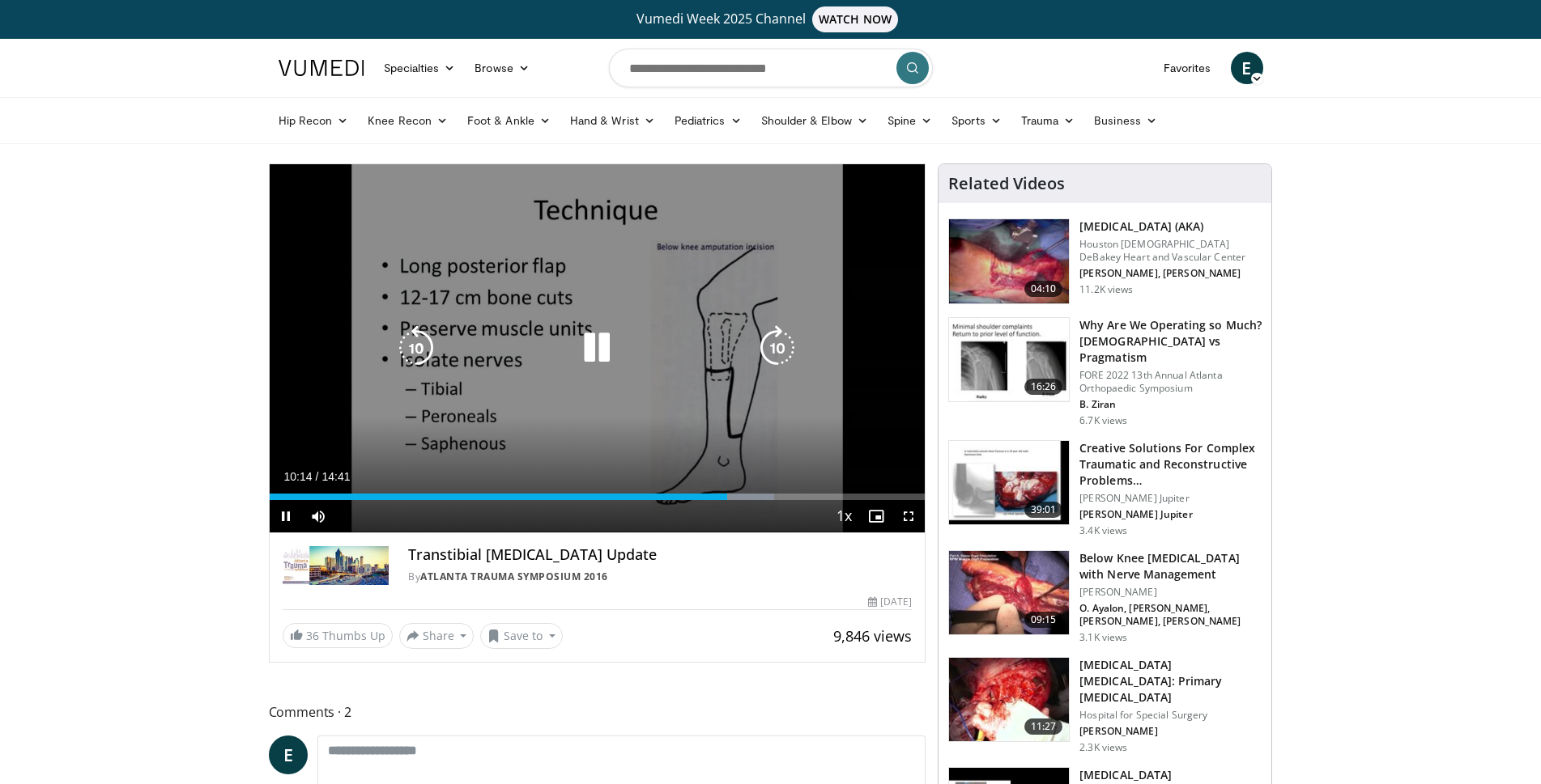
click at [725, 260] on div "30 seconds Tap to unmute" at bounding box center [598, 349] width 656 height 369
